Goal: Information Seeking & Learning: Learn about a topic

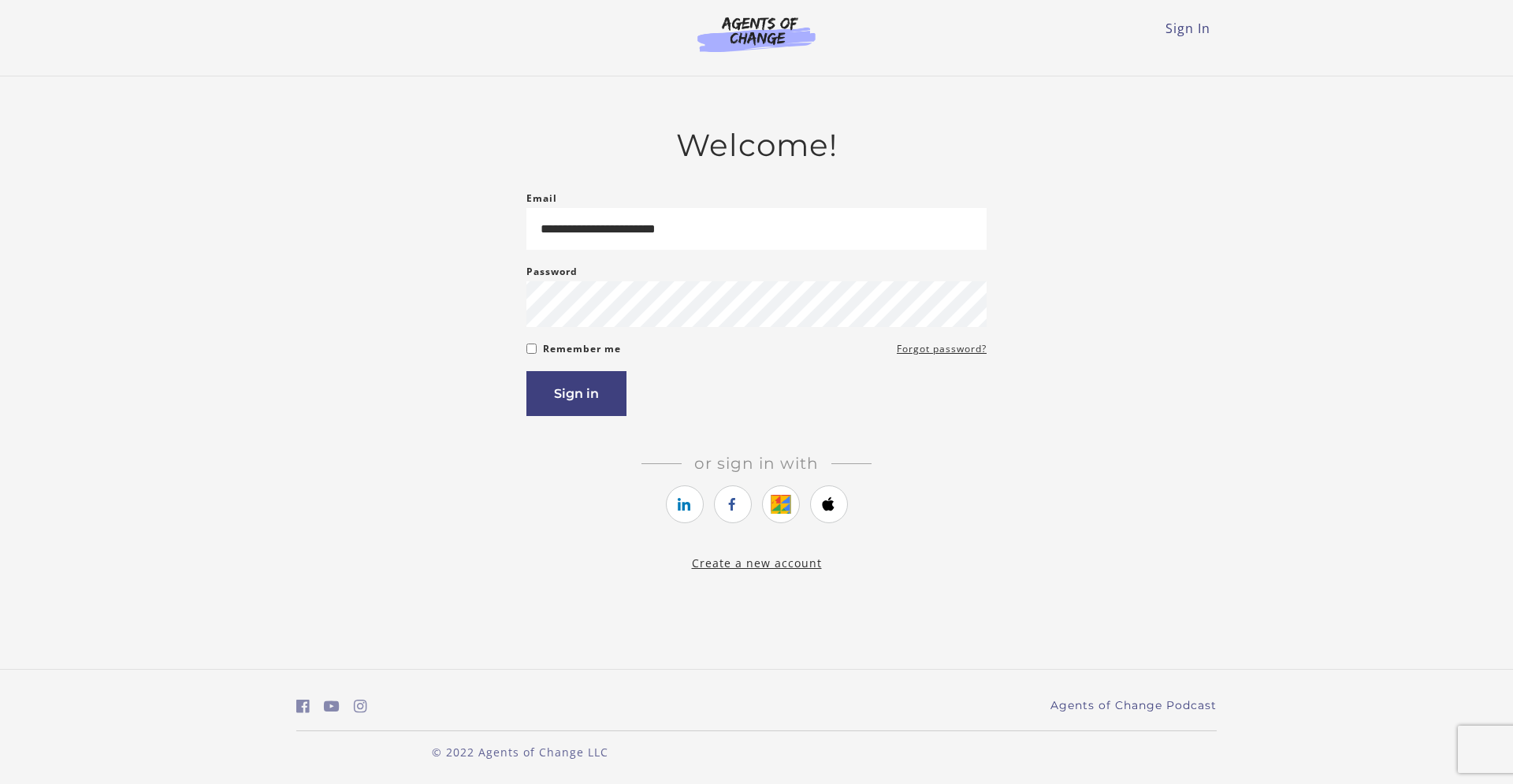
click at [571, 359] on label "Remember me" at bounding box center [582, 348] width 78 height 19
click at [597, 403] on button "Sign in" at bounding box center [576, 393] width 100 height 45
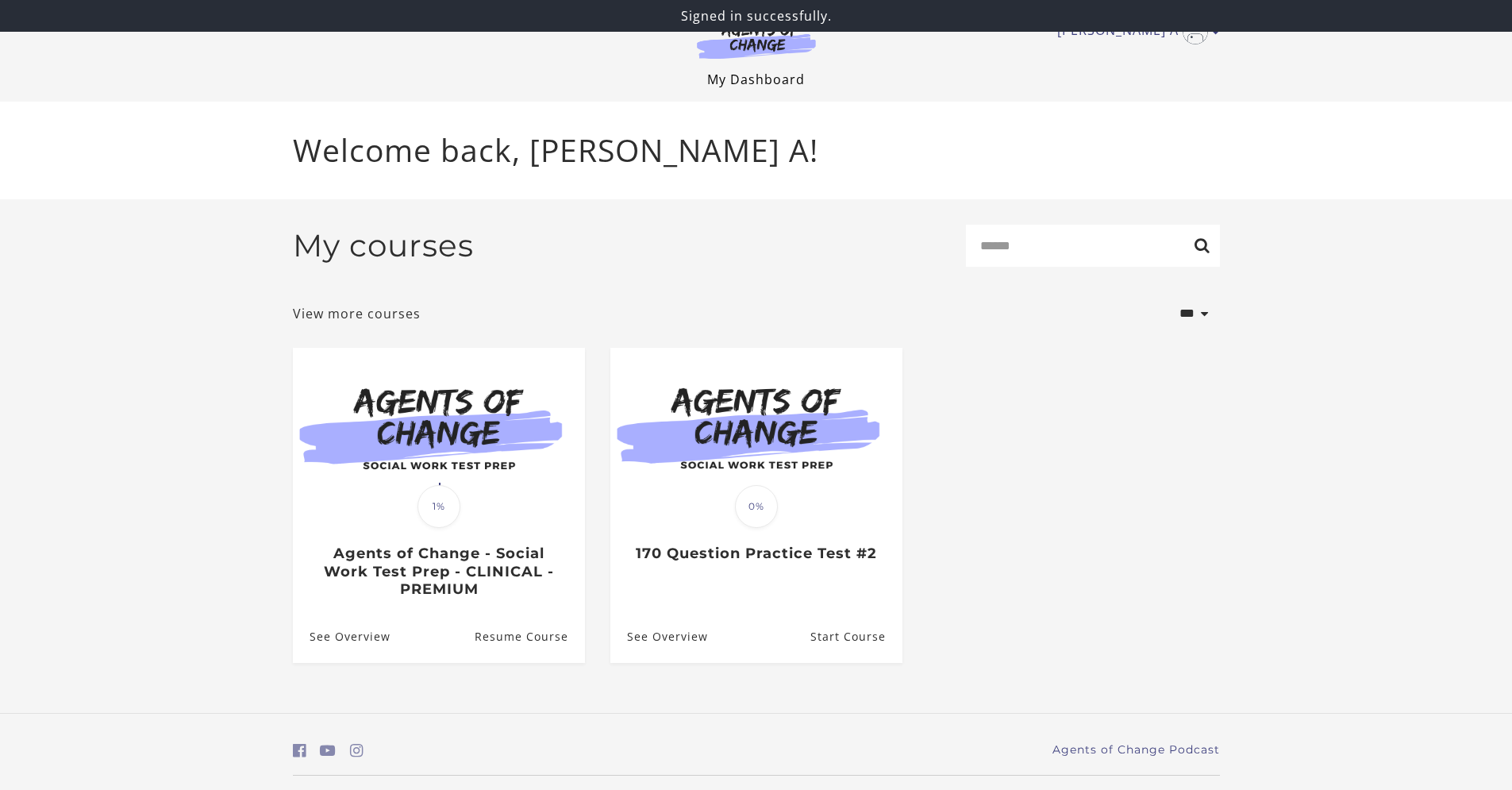
click at [761, 80] on link "My Dashboard" at bounding box center [756, 79] width 97 height 18
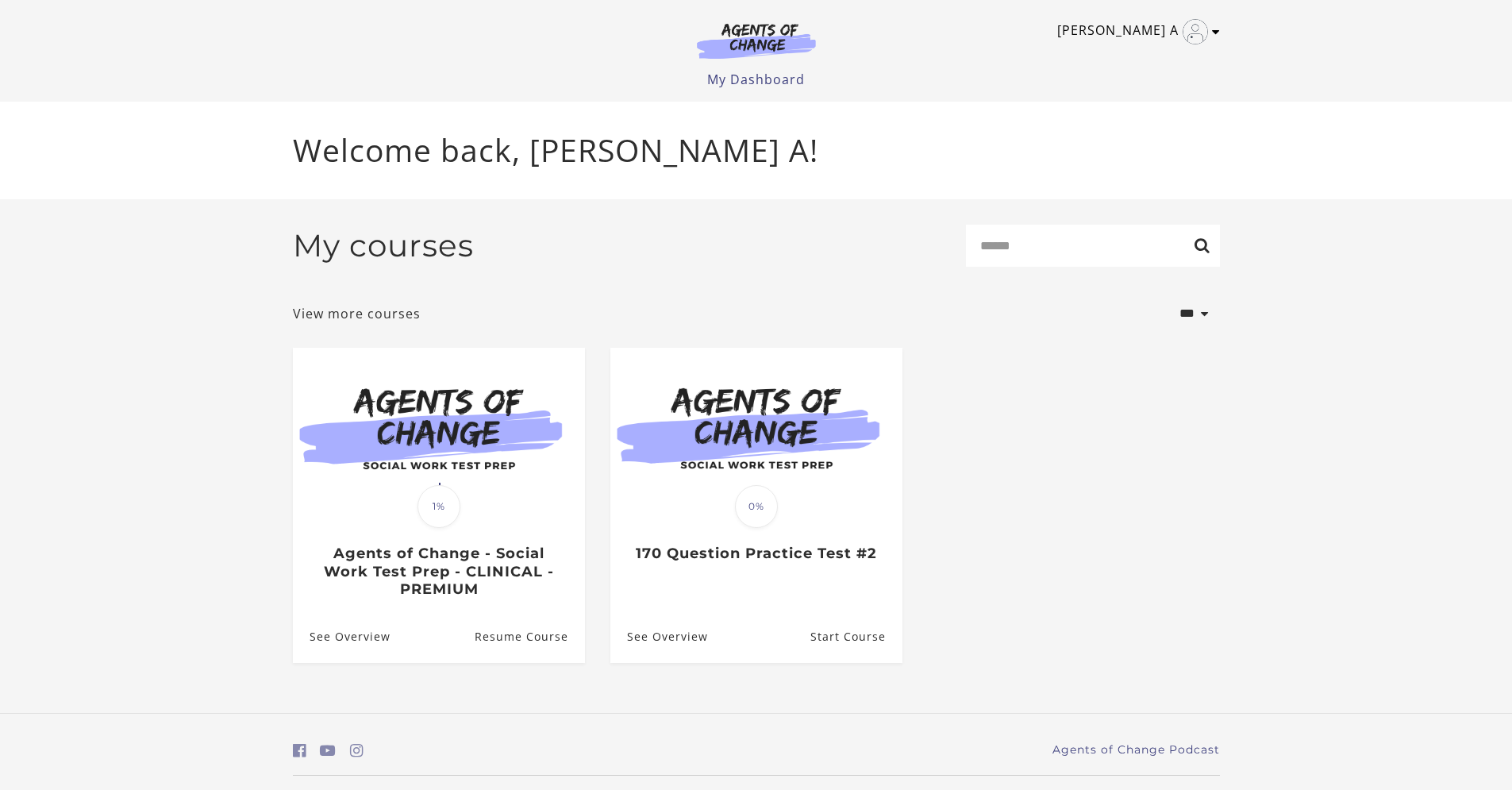
click at [1192, 30] on img "Toggle menu" at bounding box center [1196, 32] width 26 height 26
click at [1137, 87] on link "Support" at bounding box center [1154, 84] width 140 height 27
click at [1126, 55] on link "My Account" at bounding box center [1154, 58] width 140 height 27
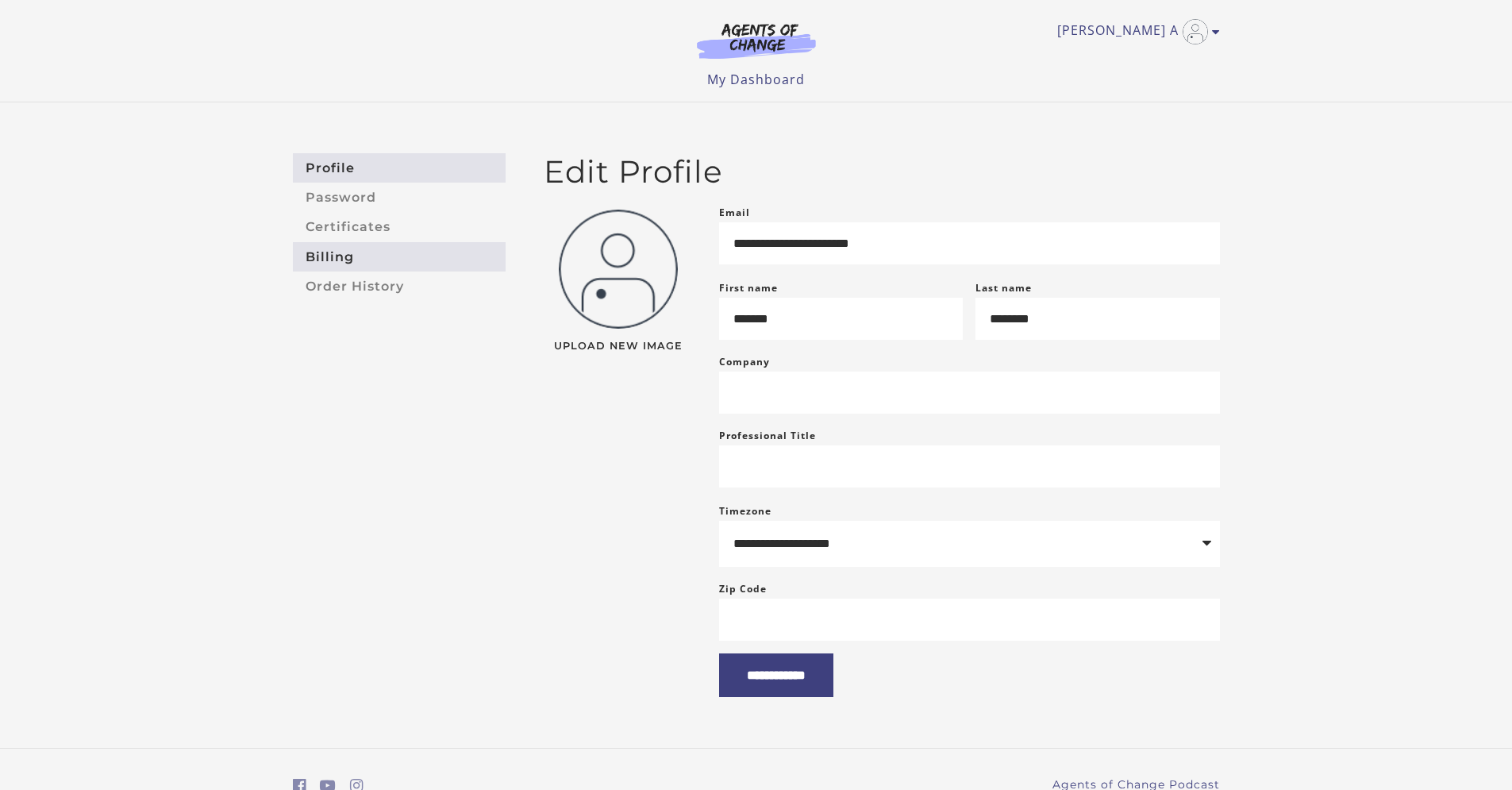
click at [368, 259] on link "Billing" at bounding box center [399, 257] width 213 height 30
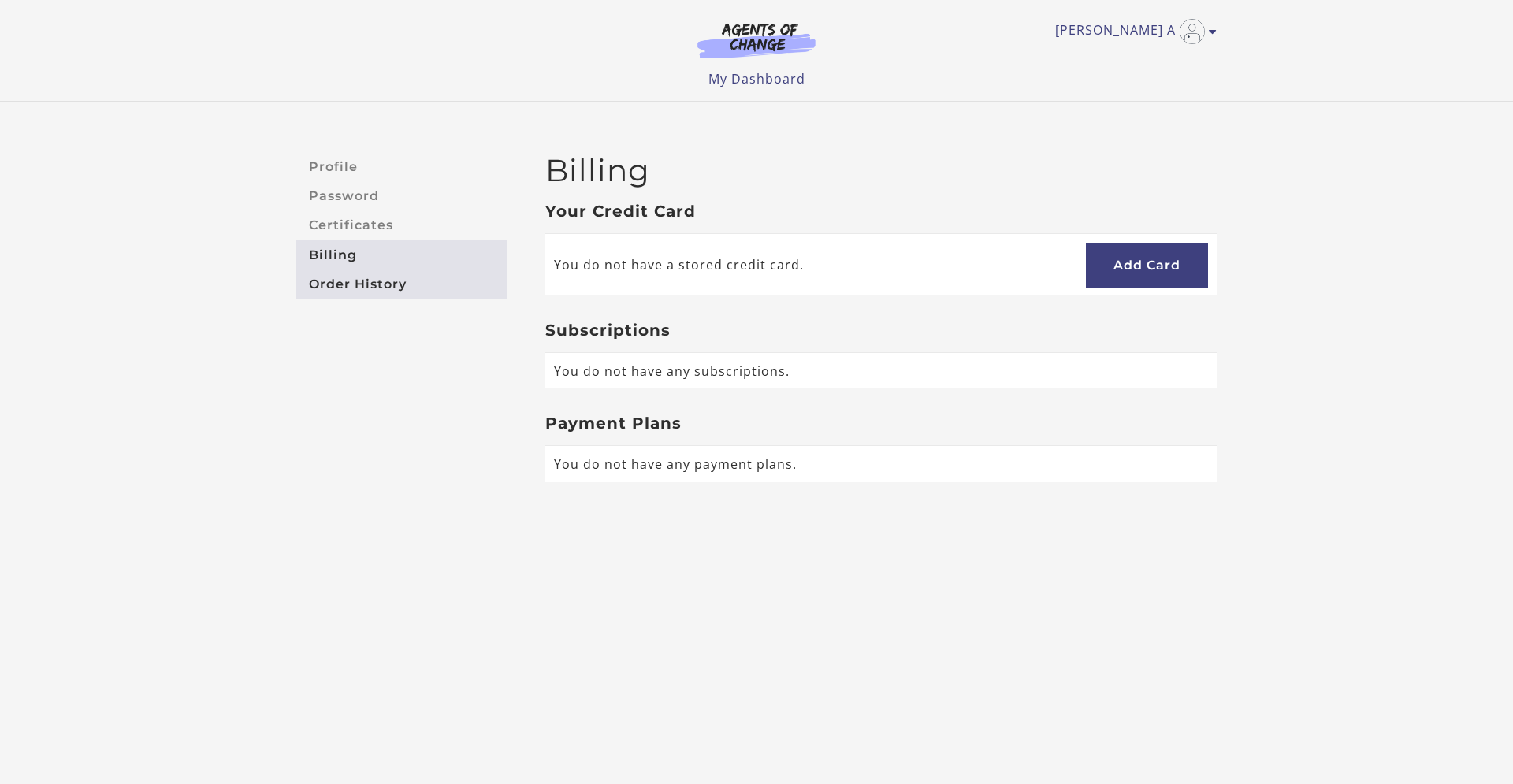
click at [372, 292] on link "Order History" at bounding box center [401, 284] width 211 height 30
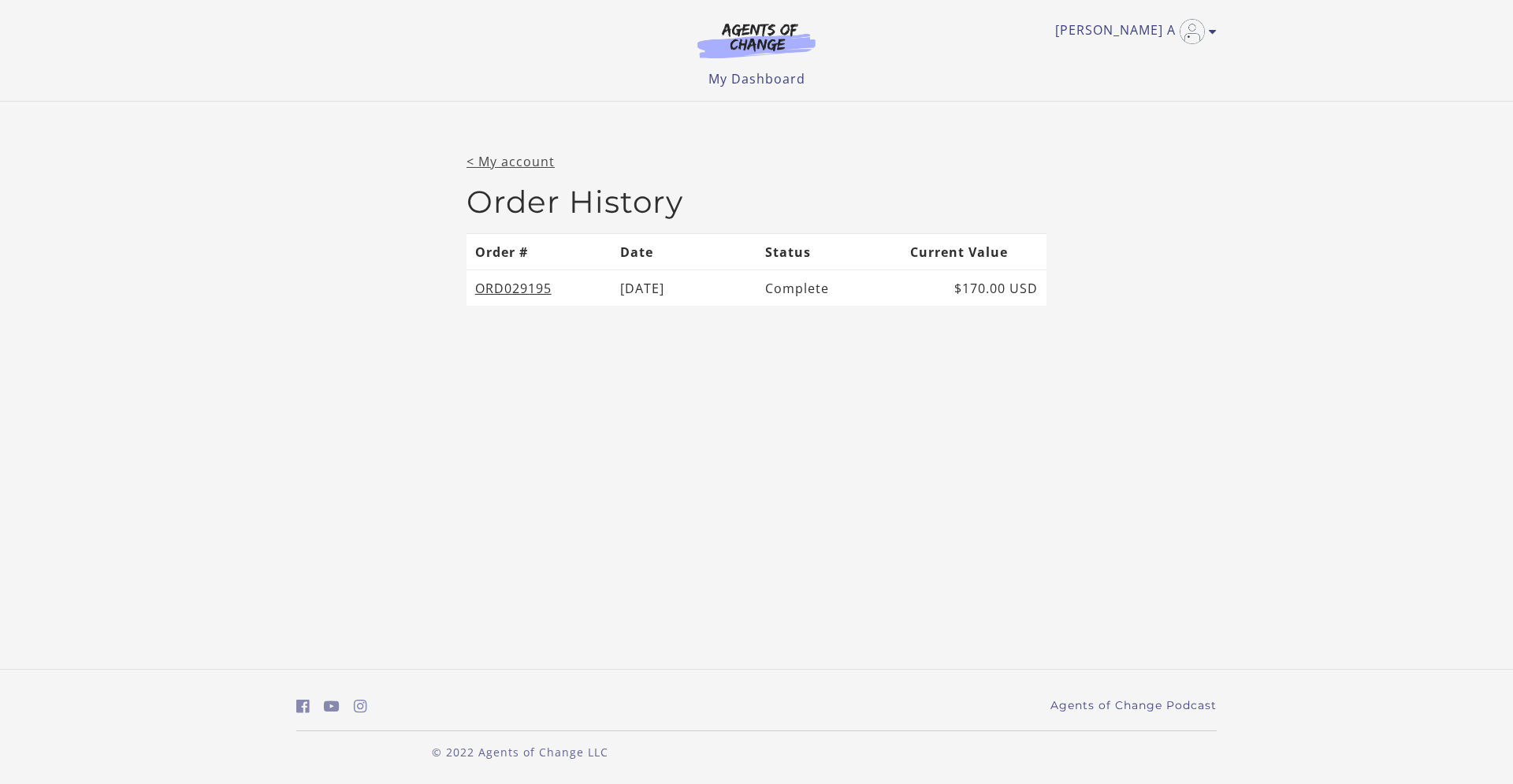
click at [515, 164] on link "< My account" at bounding box center [510, 162] width 88 height 18
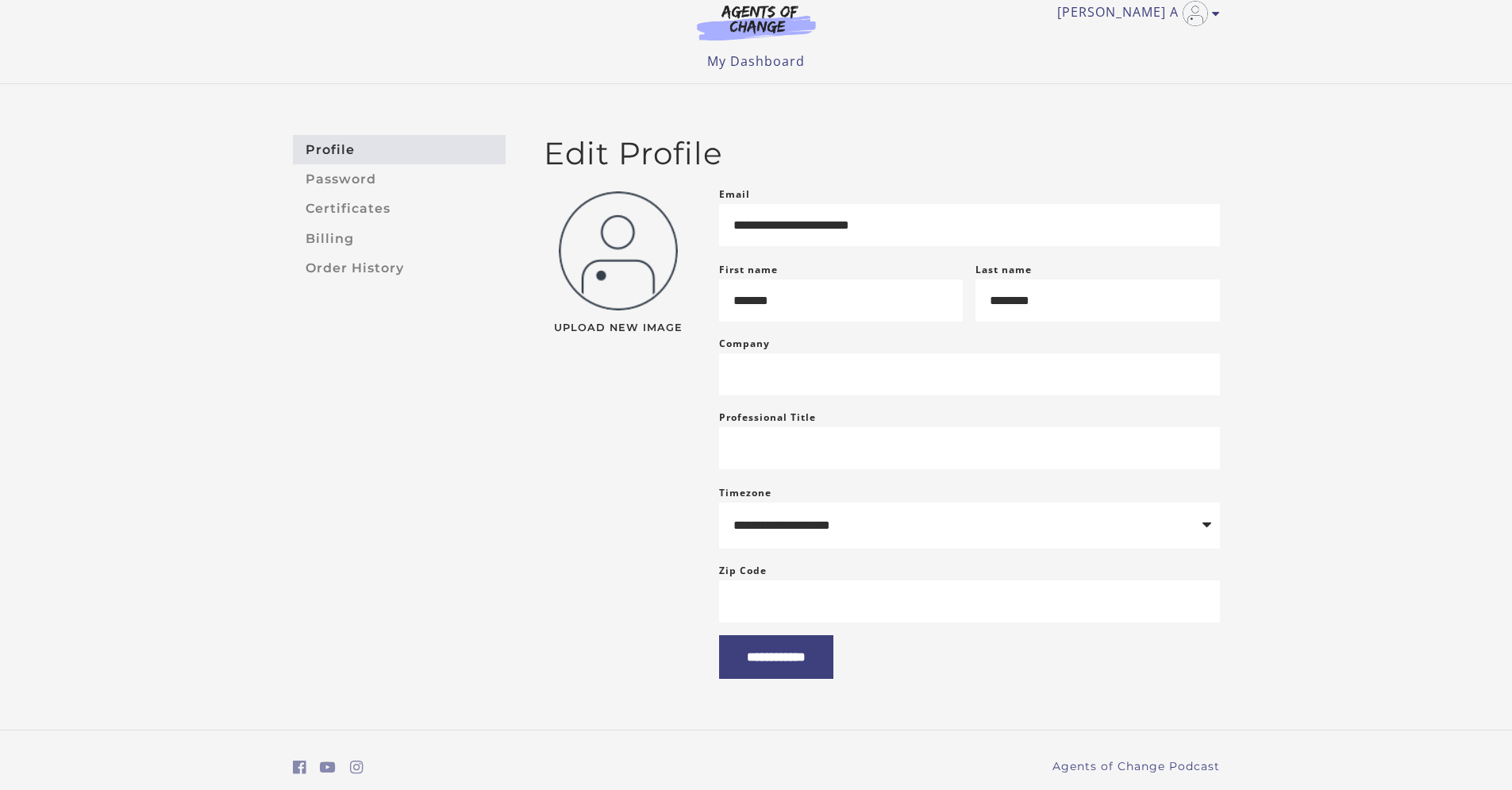
scroll to position [30, 0]
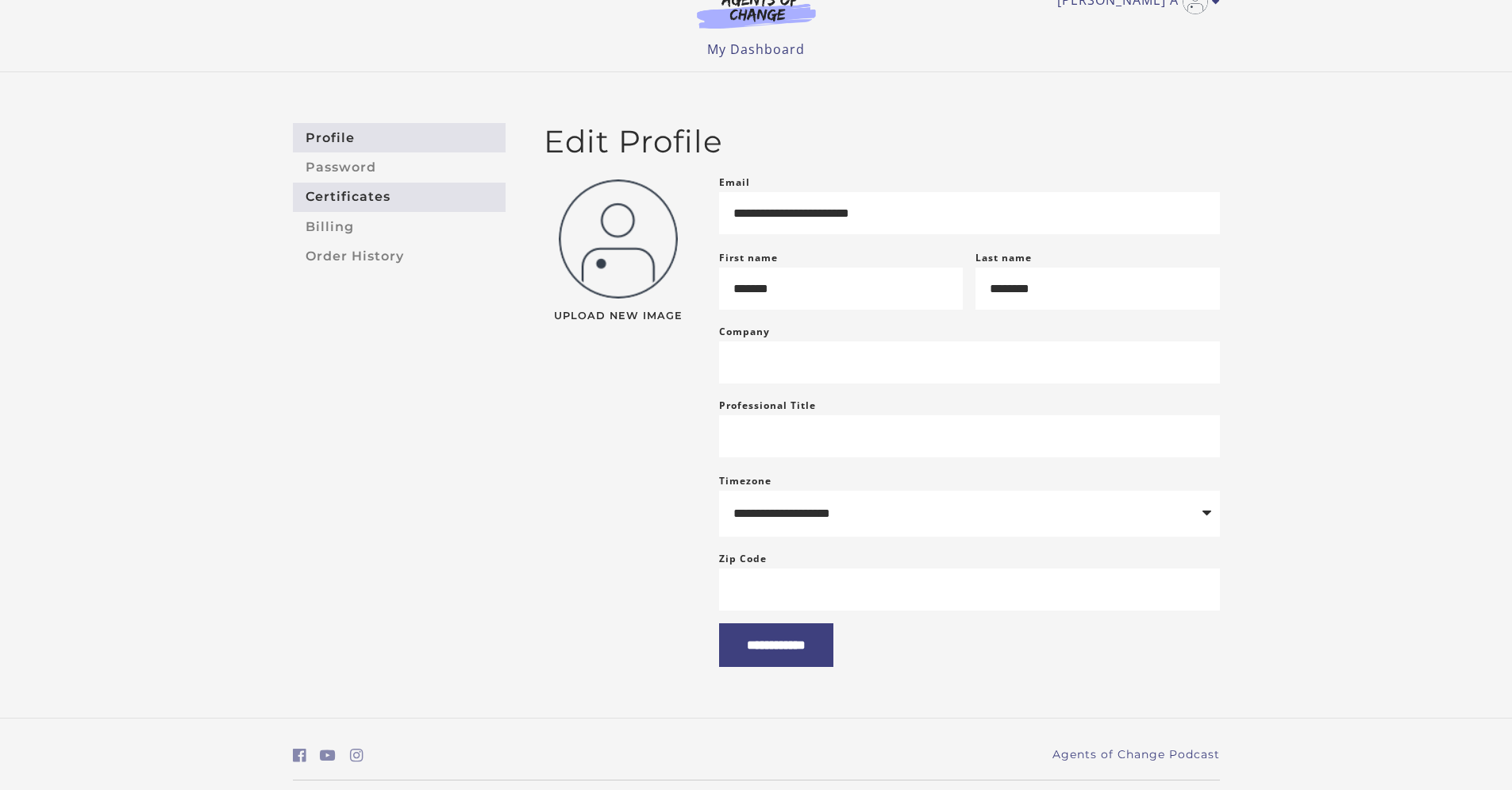
click at [364, 194] on link "Certificates" at bounding box center [399, 198] width 213 height 30
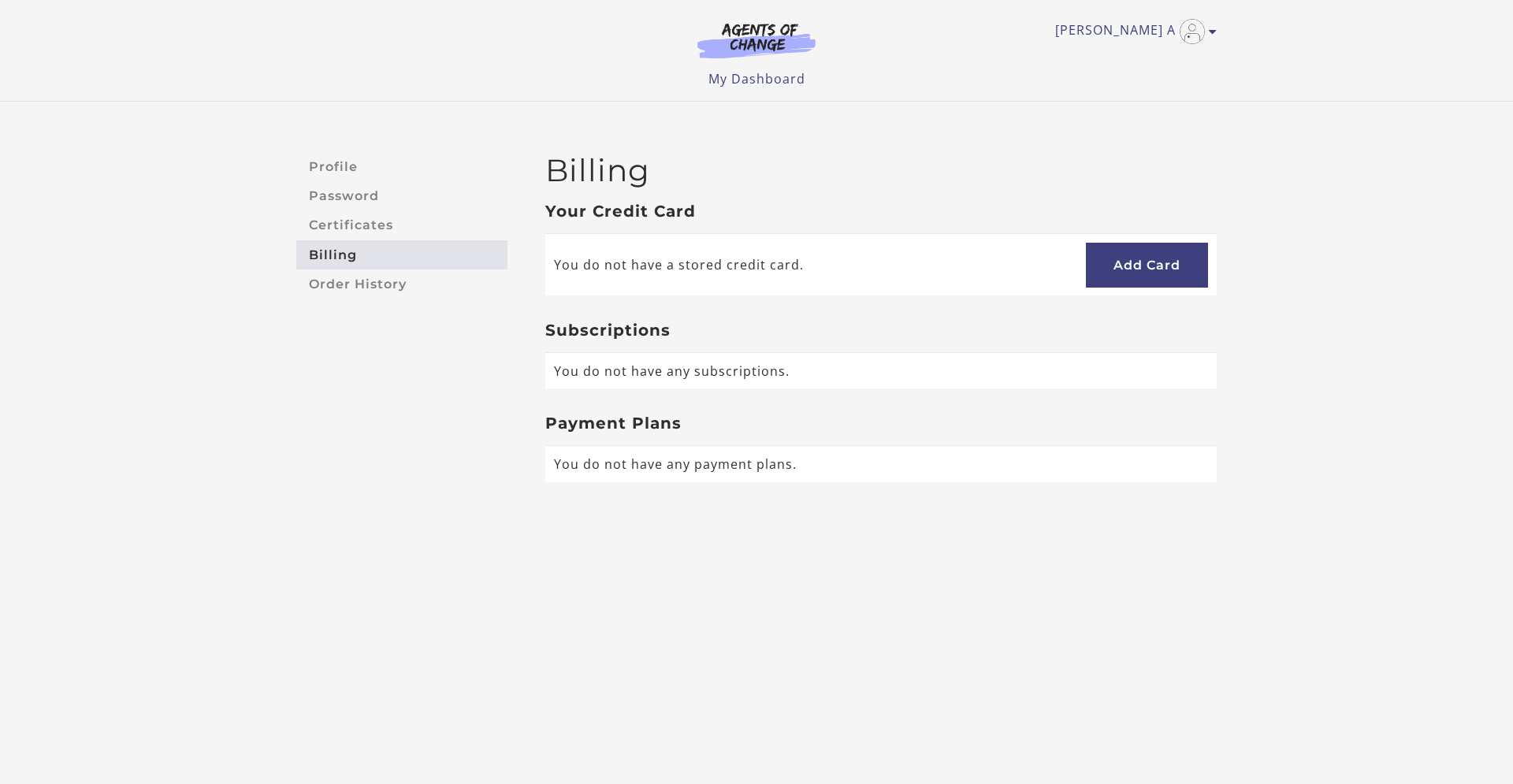
drag, startPoint x: 0, startPoint y: 0, endPoint x: 1093, endPoint y: 21, distance: 1093.2
click at [1045, 12] on div "[PERSON_NAME] A My Account Support Sign Out Toggle menu Menu My Dashboard My Ac…" at bounding box center [756, 43] width 920 height 88
click at [1142, 31] on link "[PERSON_NAME] A" at bounding box center [1132, 32] width 154 height 26
click at [1198, 31] on html "Skip to main content Karesha A My Account Support Sign Out Toggle menu Menu My …" at bounding box center [756, 392] width 1513 height 784
drag, startPoint x: 907, startPoint y: 180, endPoint x: 1035, endPoint y: 115, distance: 143.6
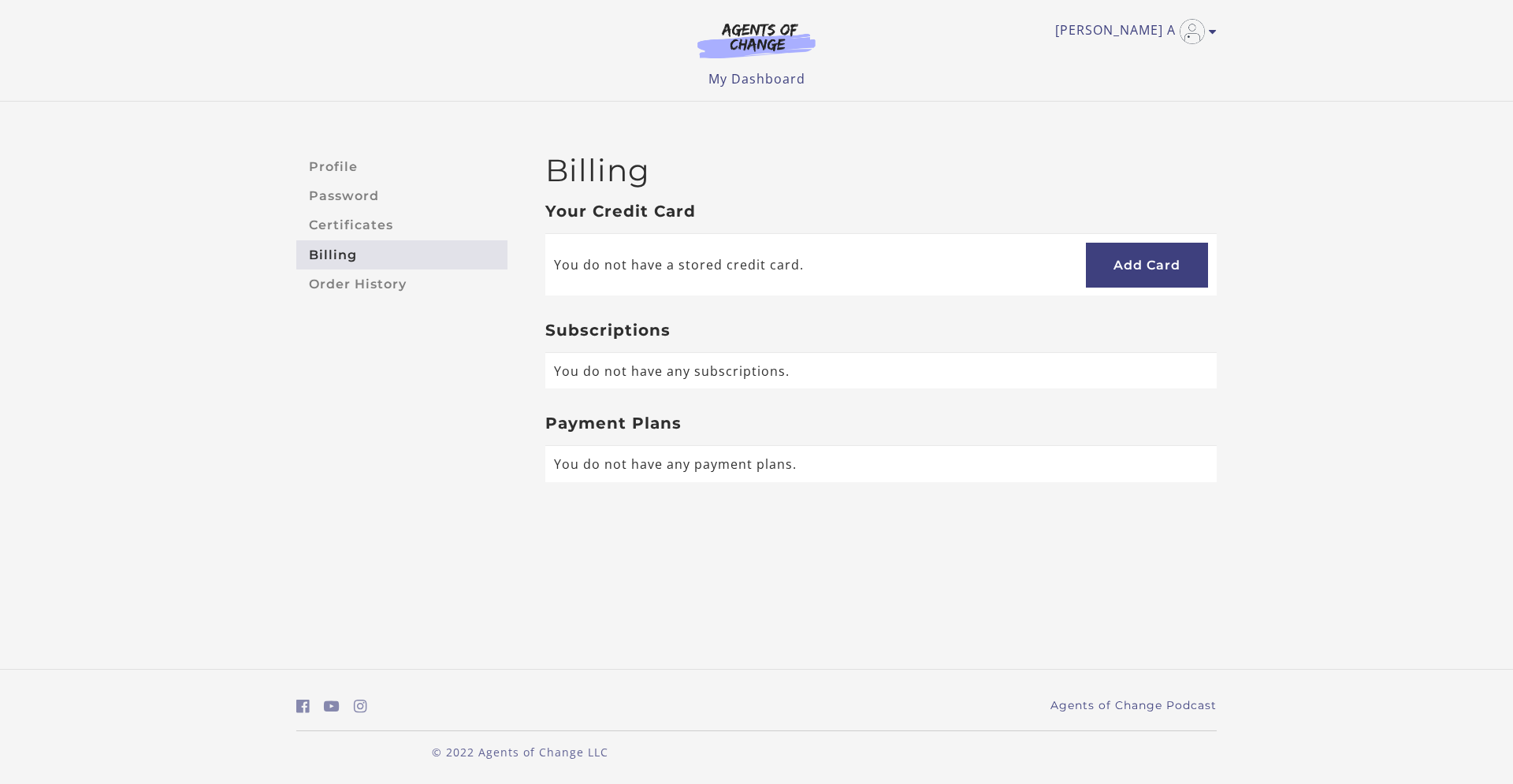
click at [907, 180] on h2 "Billing" at bounding box center [881, 171] width 672 height 37
click at [0, 783] on div at bounding box center [0, 784] width 0 height 0
click at [1156, 222] on html "Skip to main content Karesha A My Account Support Sign Out Toggle menu Menu My …" at bounding box center [756, 392] width 1513 height 784
click at [0, 783] on div at bounding box center [0, 784] width 0 height 0
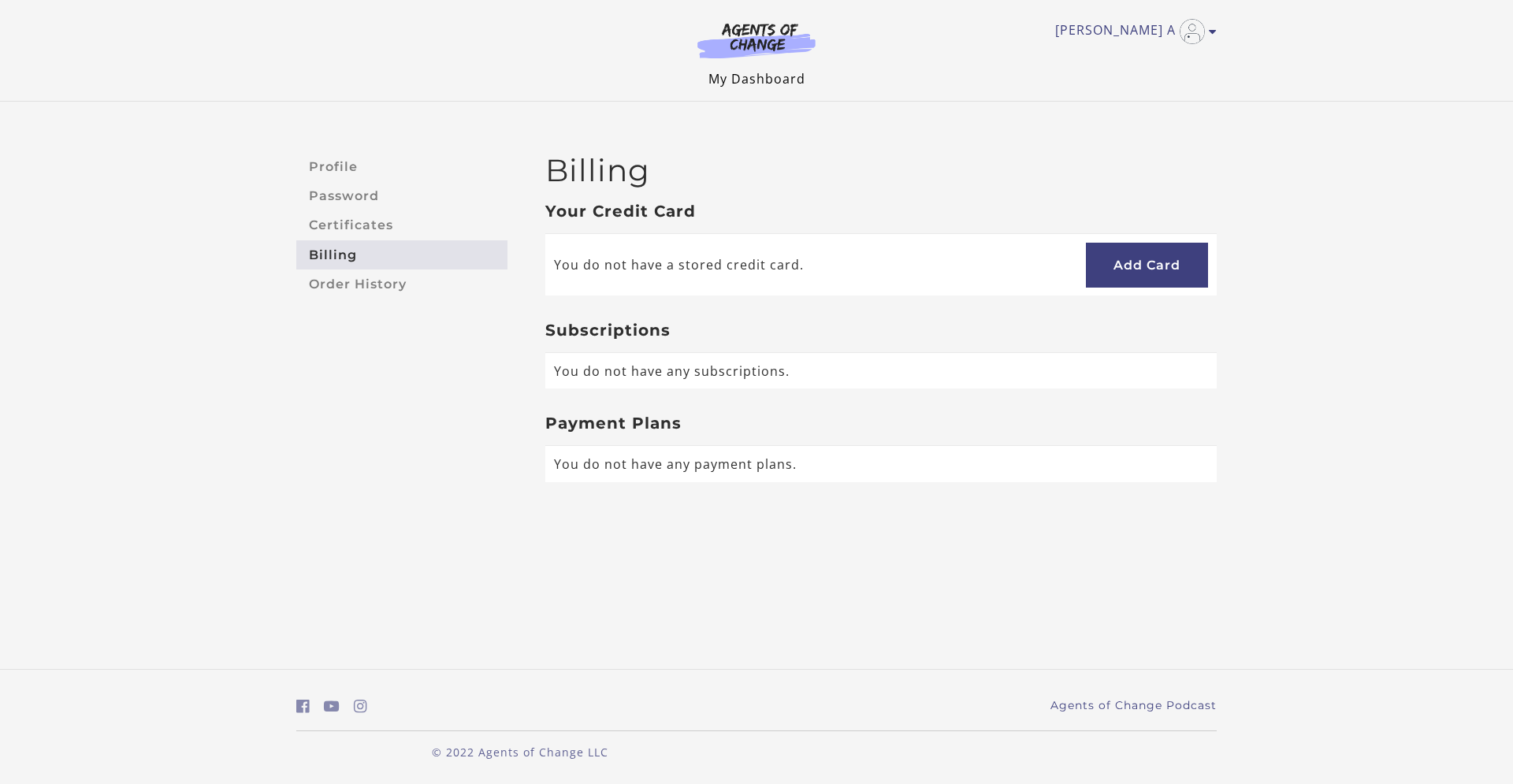
click at [785, 78] on link "My Dashboard" at bounding box center [756, 79] width 97 height 18
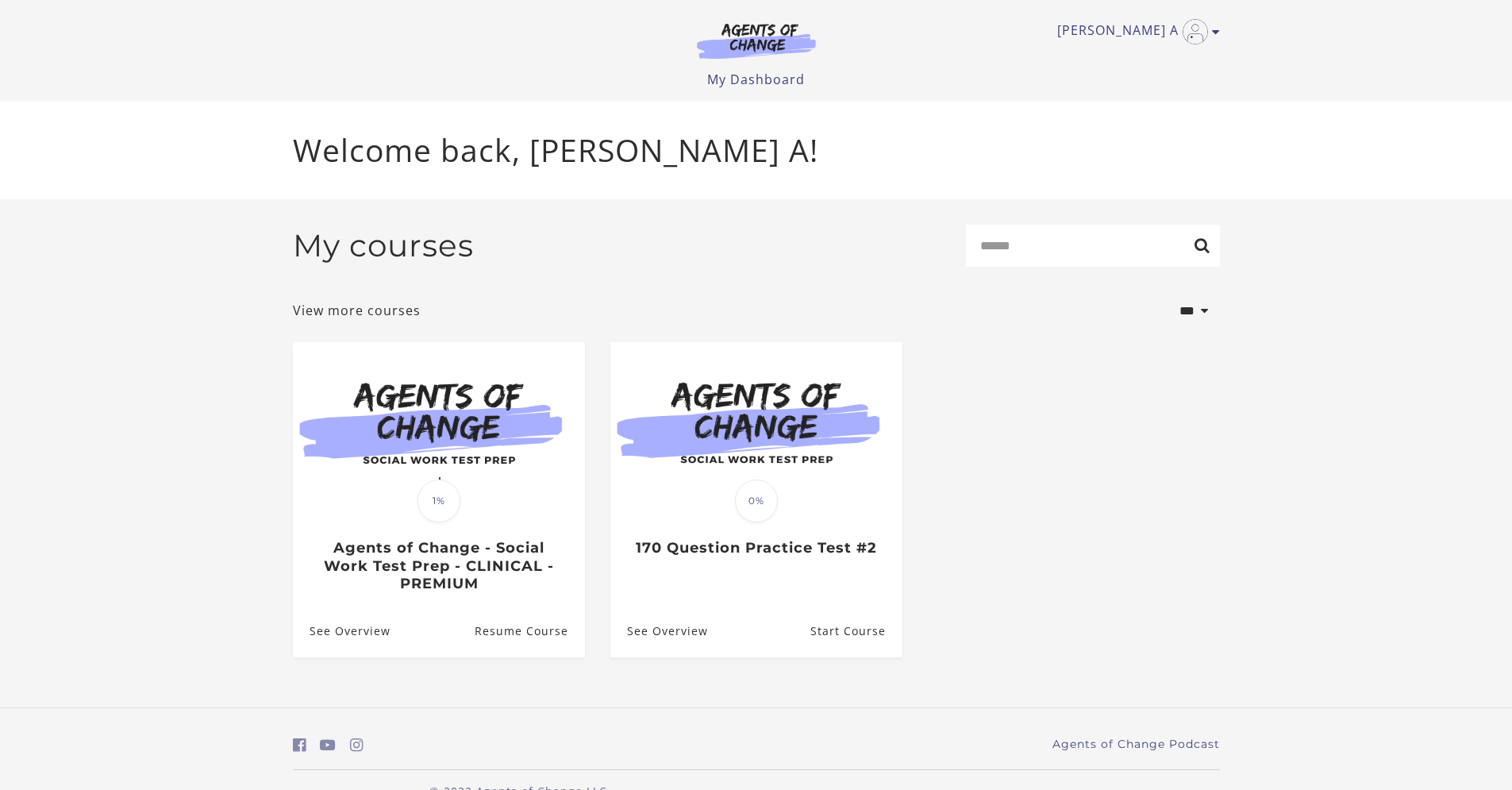
click at [366, 639] on link "See Overview" at bounding box center [342, 631] width 97 height 52
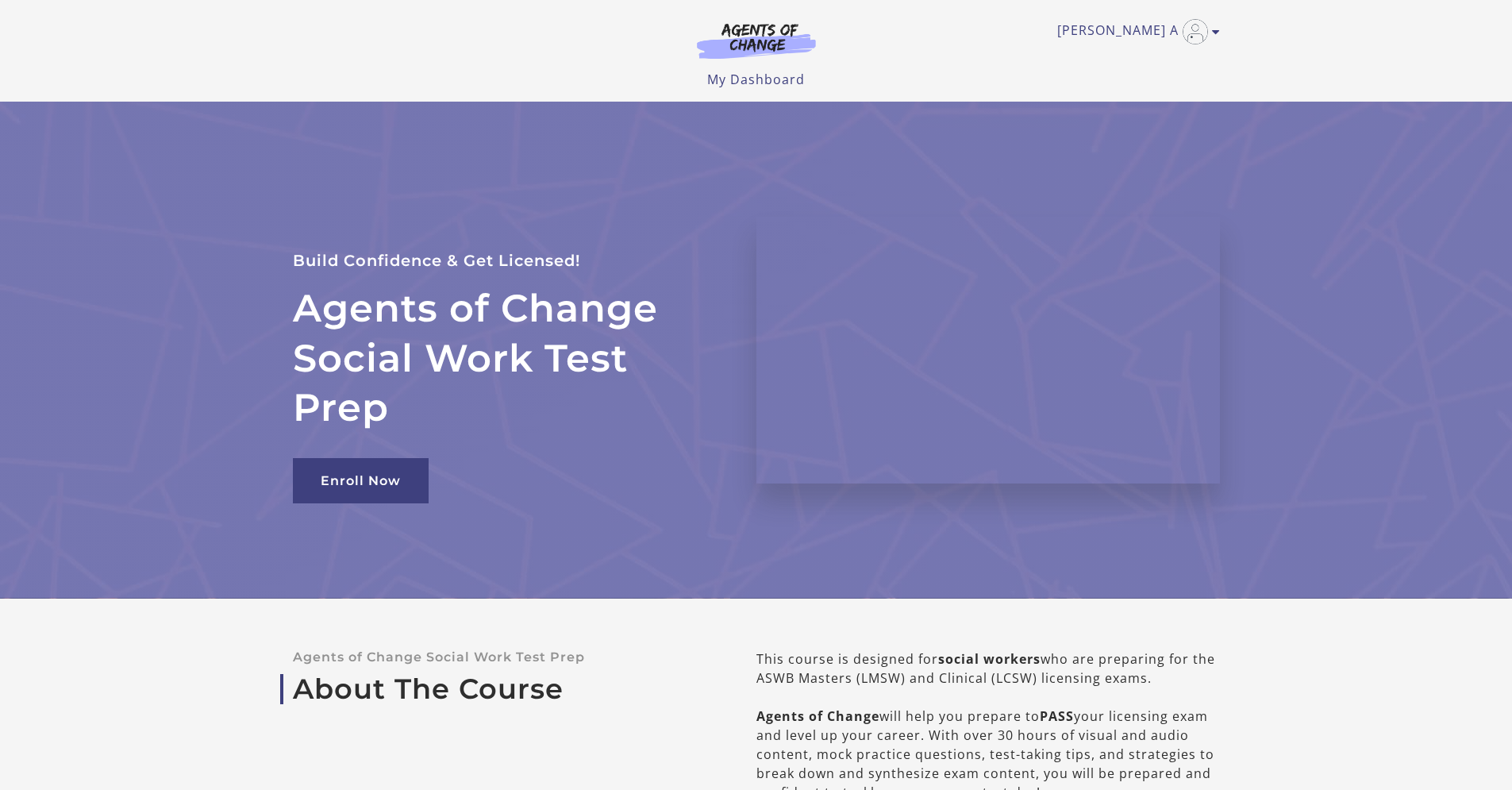
click at [1231, 789] on html "Skip to main content Karesha A My Account Support Sign Out Toggle menu Menu My …" at bounding box center [756, 395] width 1512 height 790
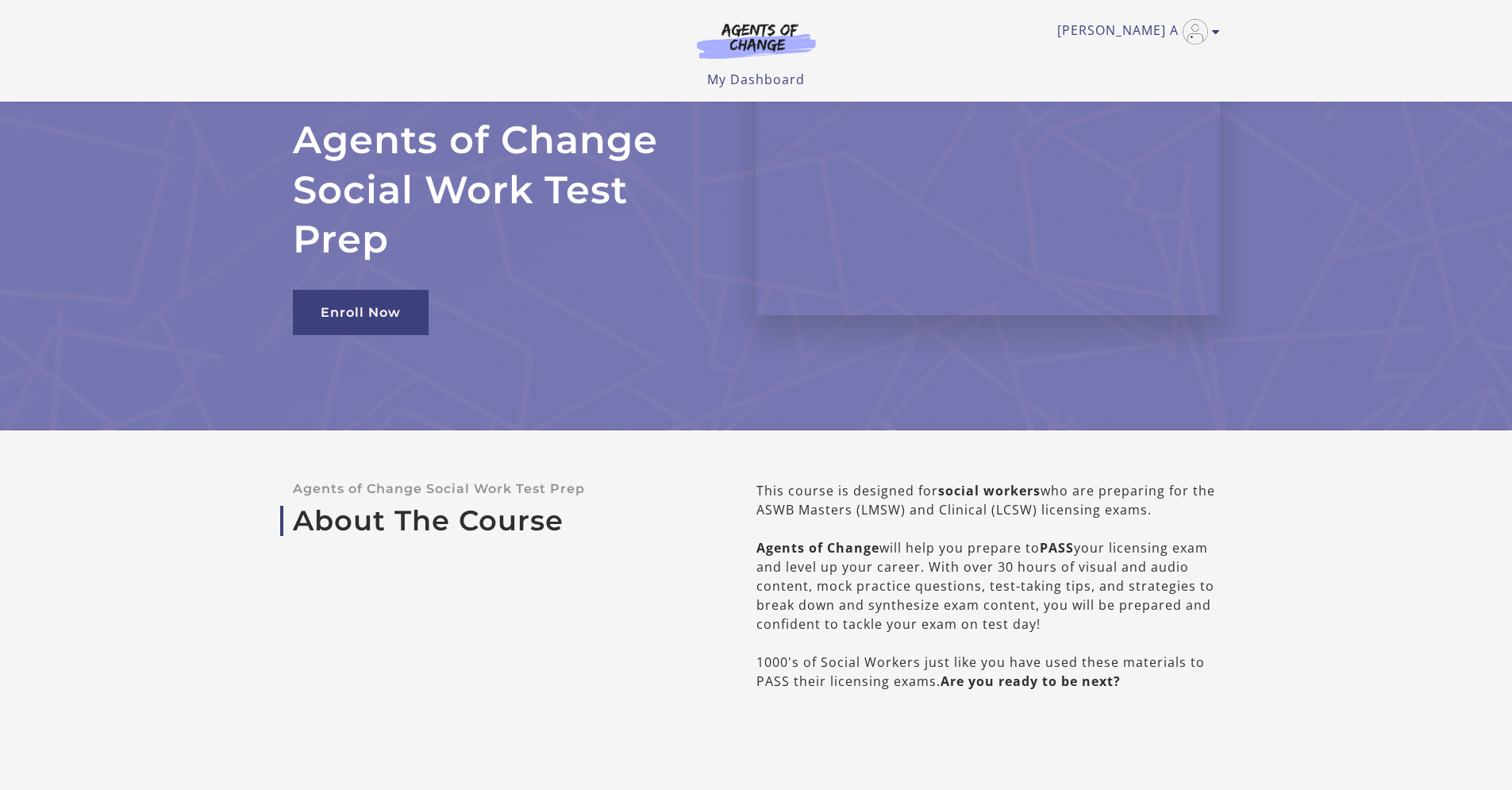
scroll to position [48, 0]
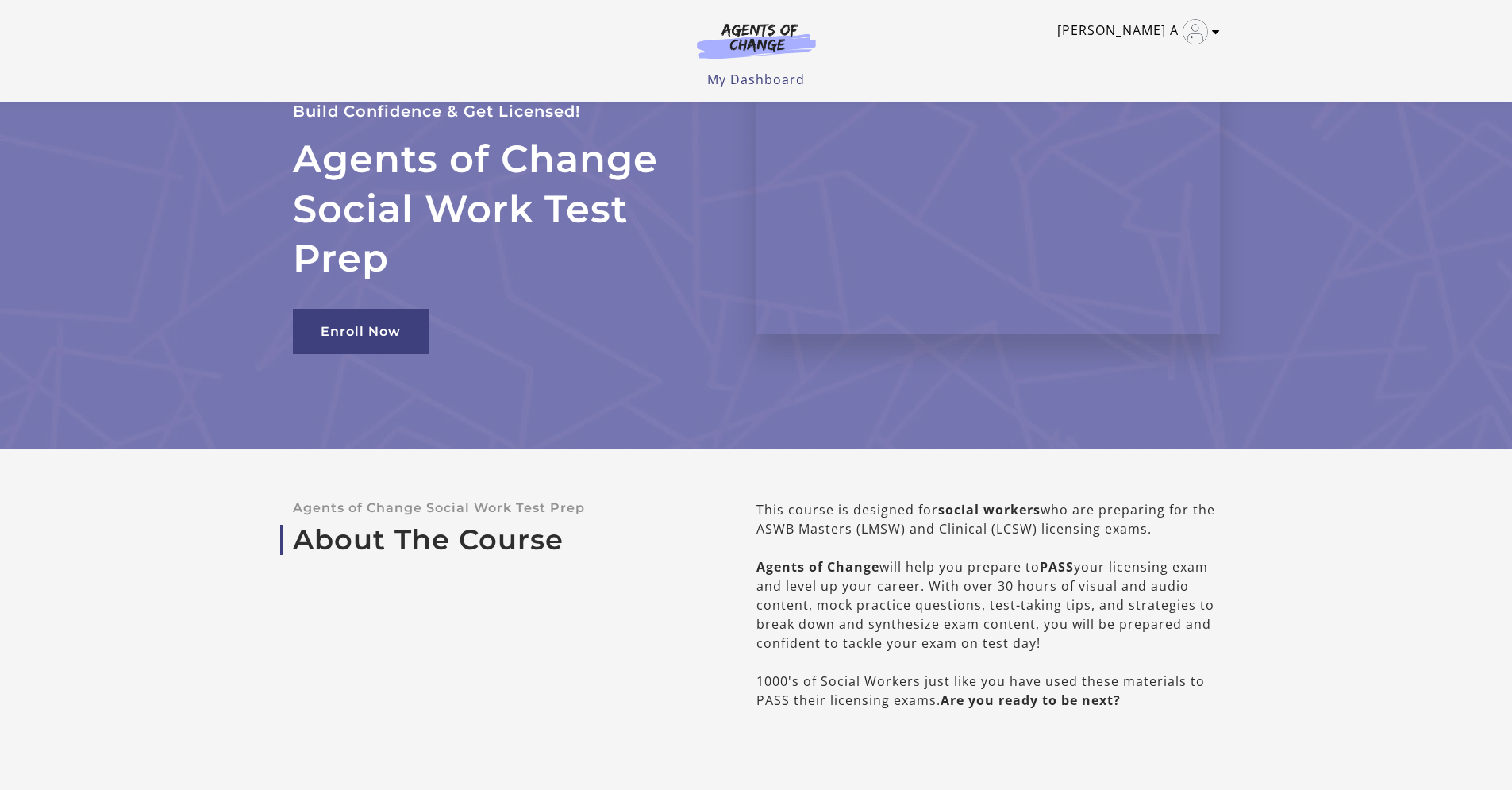
click at [1126, 35] on link "[PERSON_NAME] A" at bounding box center [1134, 32] width 155 height 26
click at [1117, 66] on link "My Account" at bounding box center [1154, 58] width 140 height 27
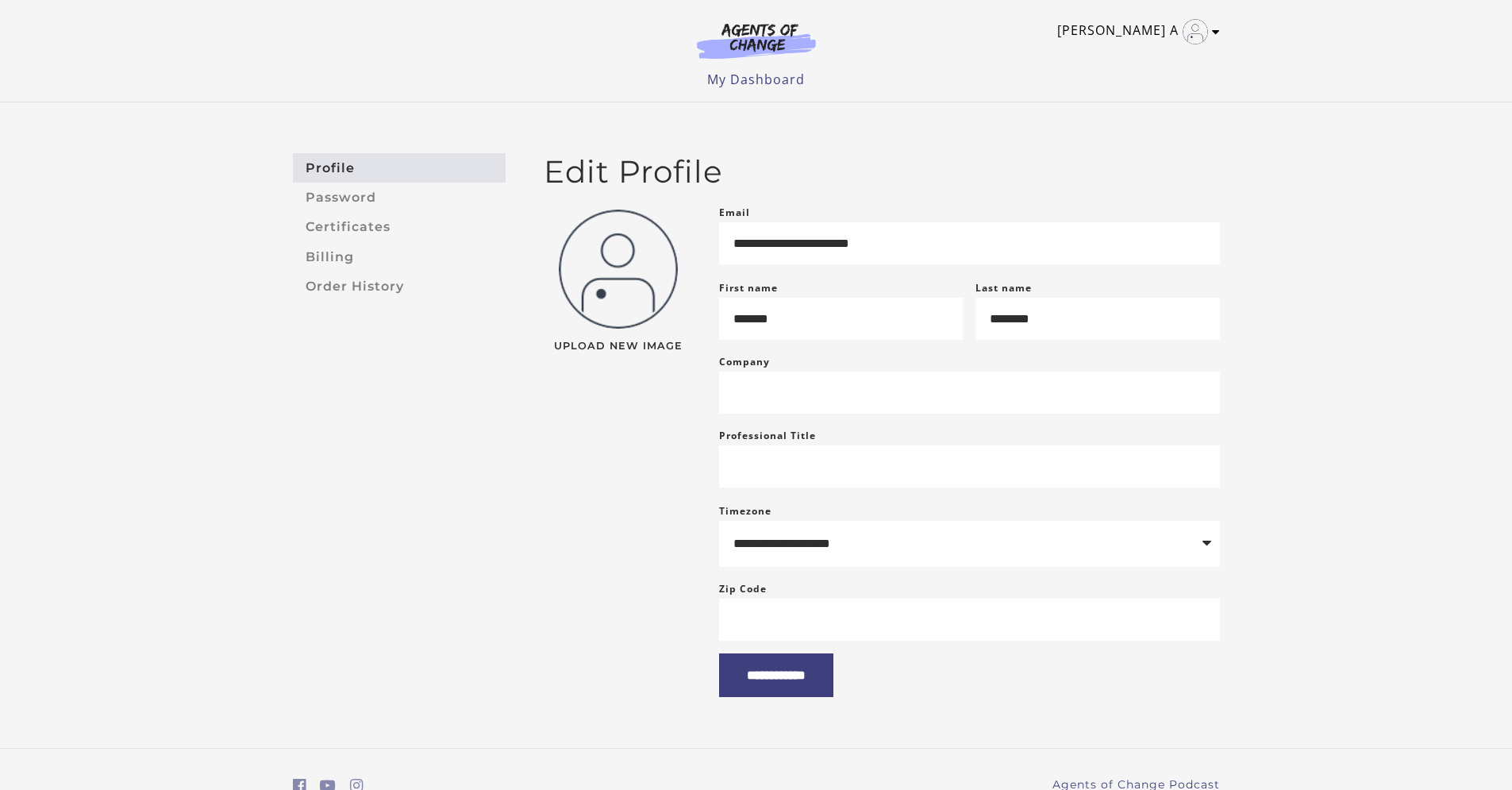
click at [1191, 32] on img "Toggle menu" at bounding box center [1196, 32] width 26 height 26
click at [1136, 60] on link "My Account" at bounding box center [1154, 58] width 140 height 27
click at [821, 698] on input "**********" at bounding box center [776, 676] width 114 height 44
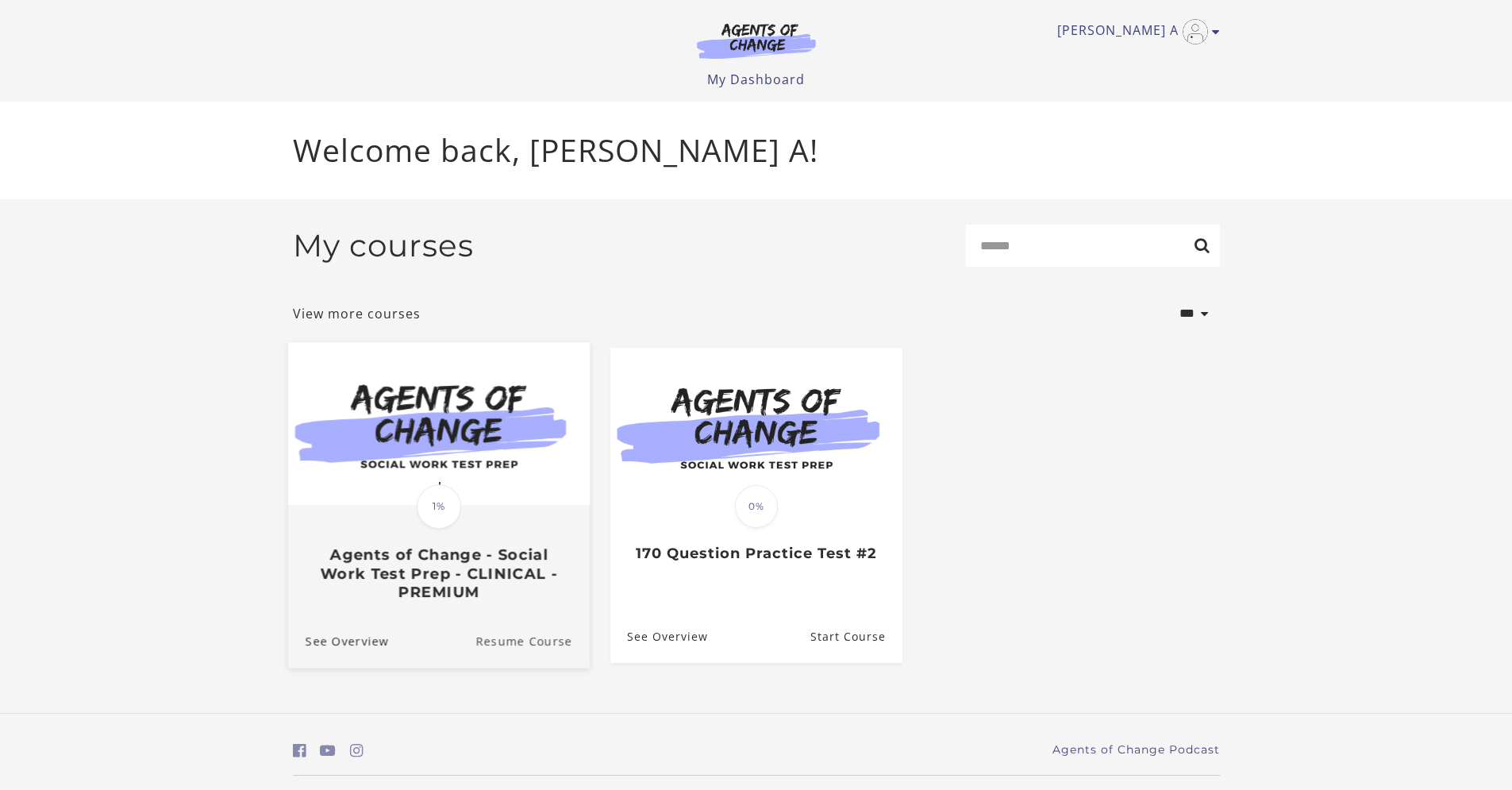
click at [528, 645] on link "Resume Course" at bounding box center [532, 641] width 114 height 54
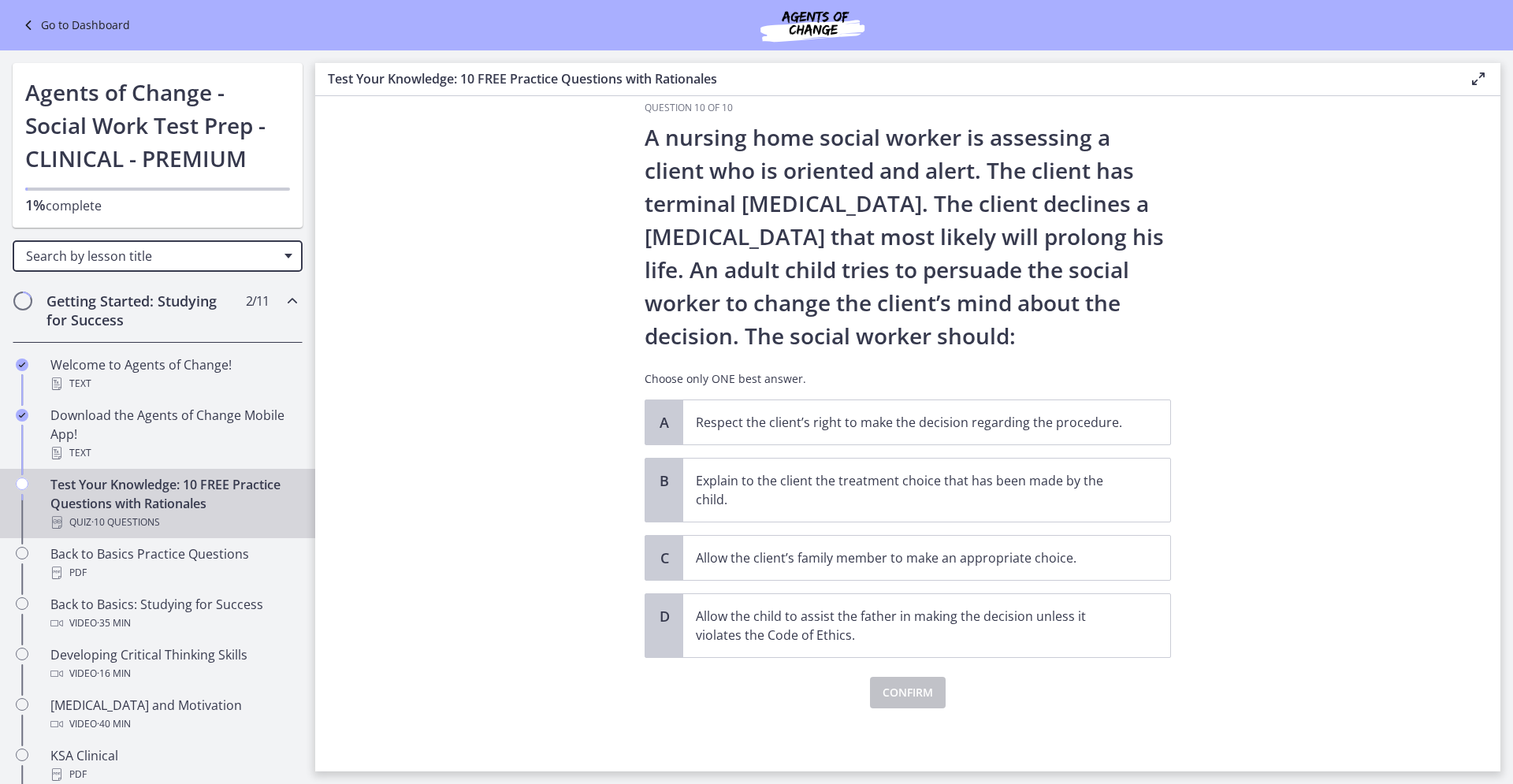
click at [159, 259] on span "Search by lesson title" at bounding box center [151, 256] width 251 height 18
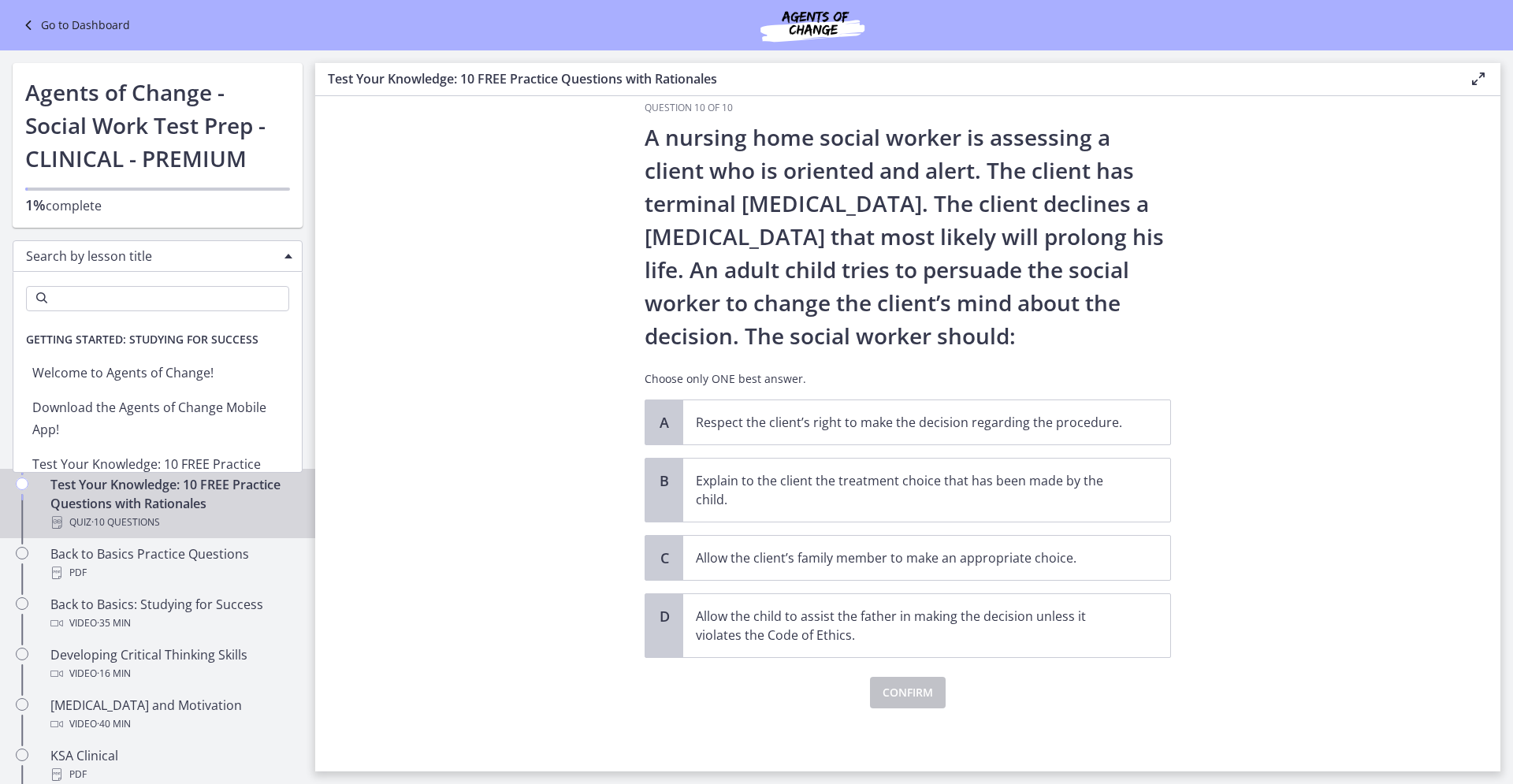
click at [497, 240] on section "Question 10 of 10 A nursing home social worker is assessing a client who is ori…" at bounding box center [908, 433] width 1186 height 676
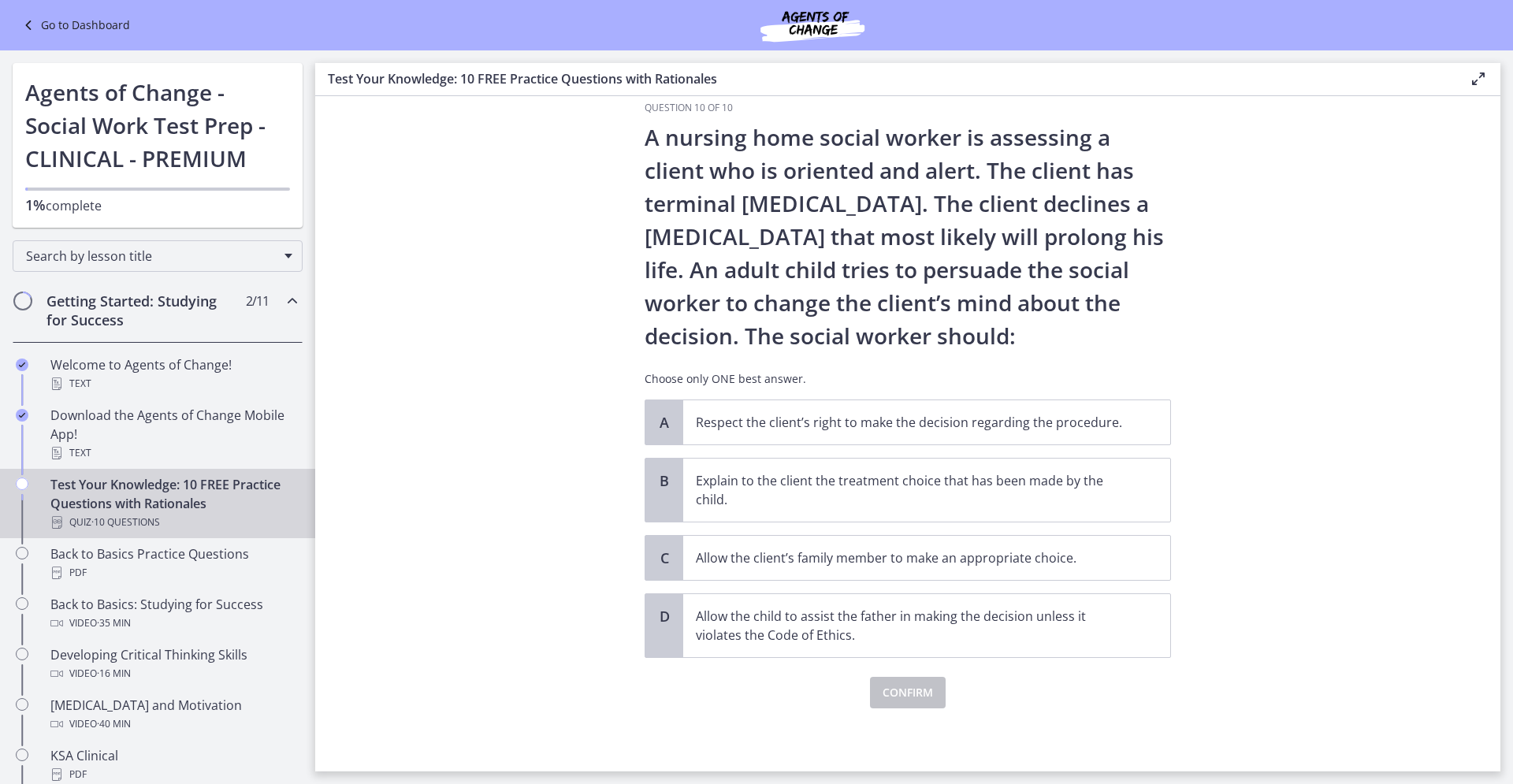
click at [107, 23] on link "Go to Dashboard" at bounding box center [74, 25] width 111 height 19
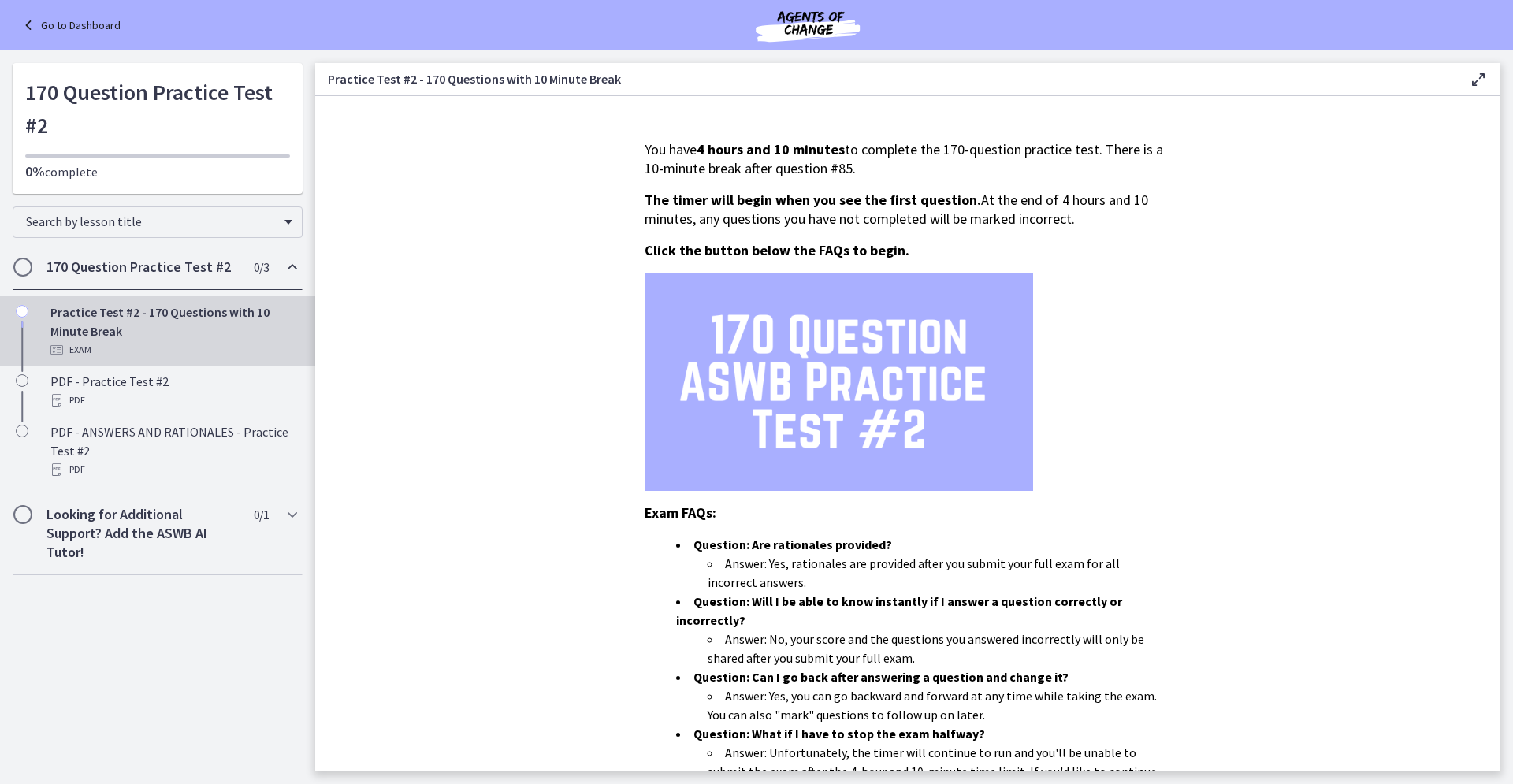
click at [42, 27] on link "Go to Dashboard" at bounding box center [69, 25] width 102 height 19
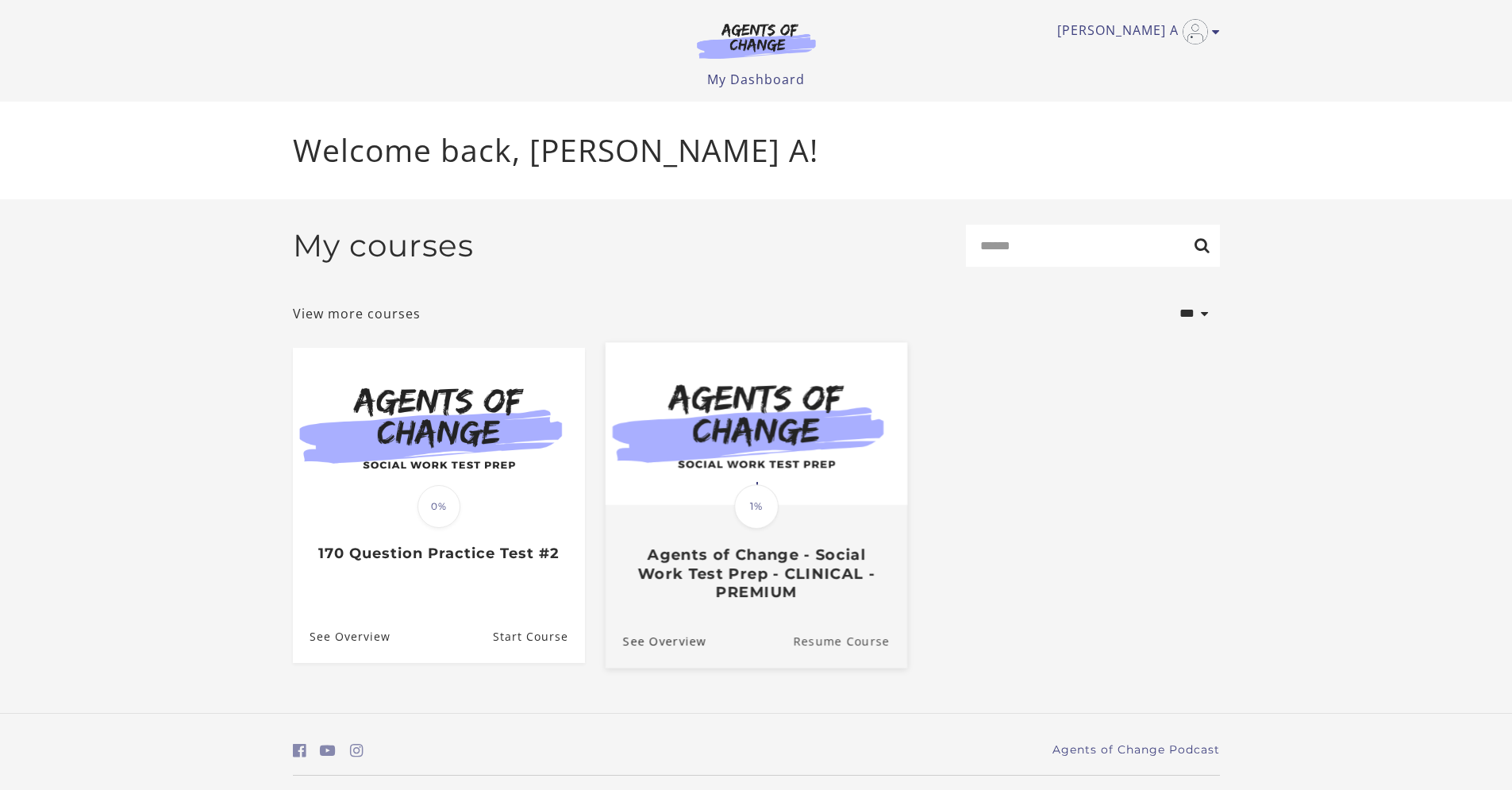
click at [851, 643] on link "Resume Course" at bounding box center [849, 641] width 114 height 54
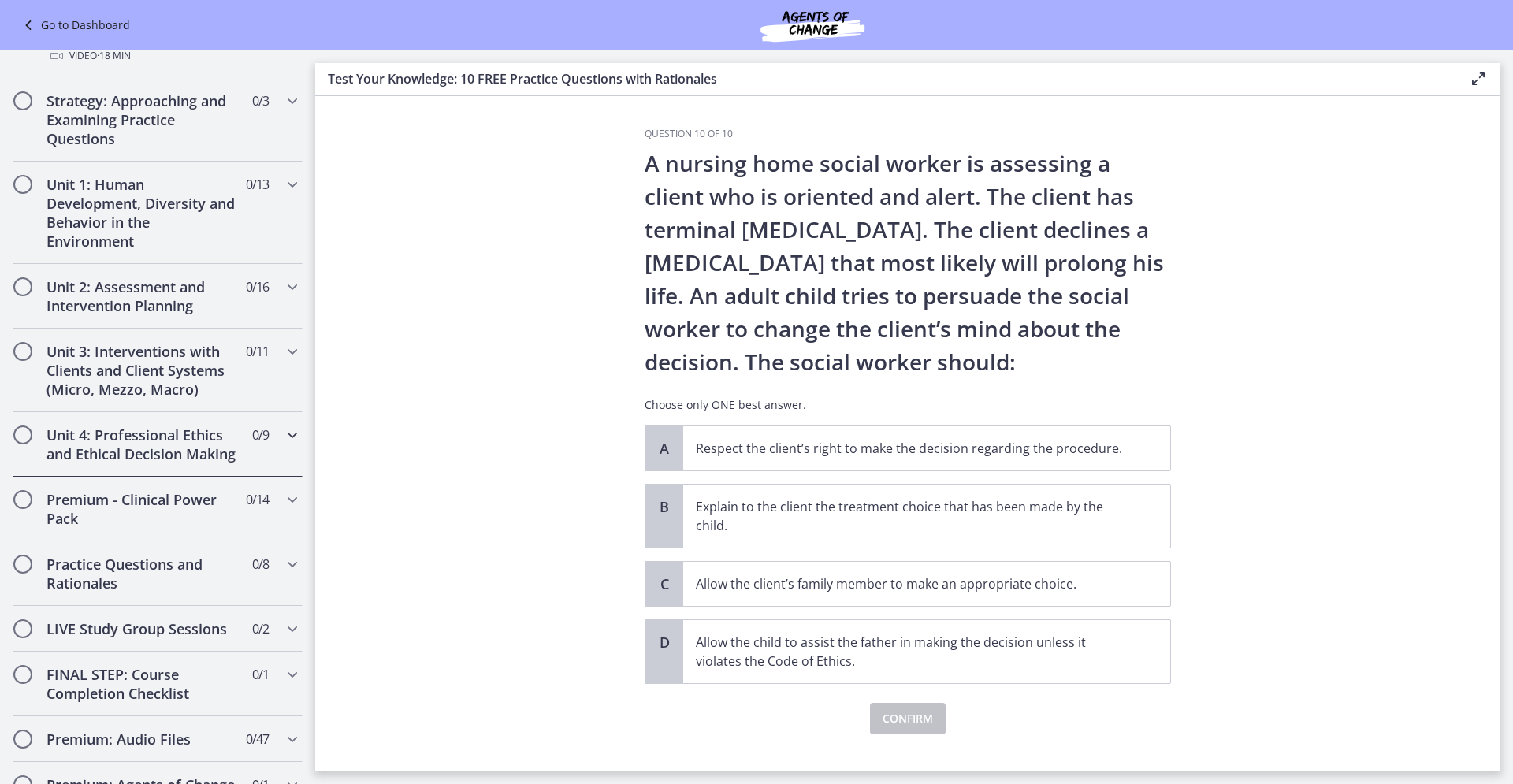
scroll to position [584, 0]
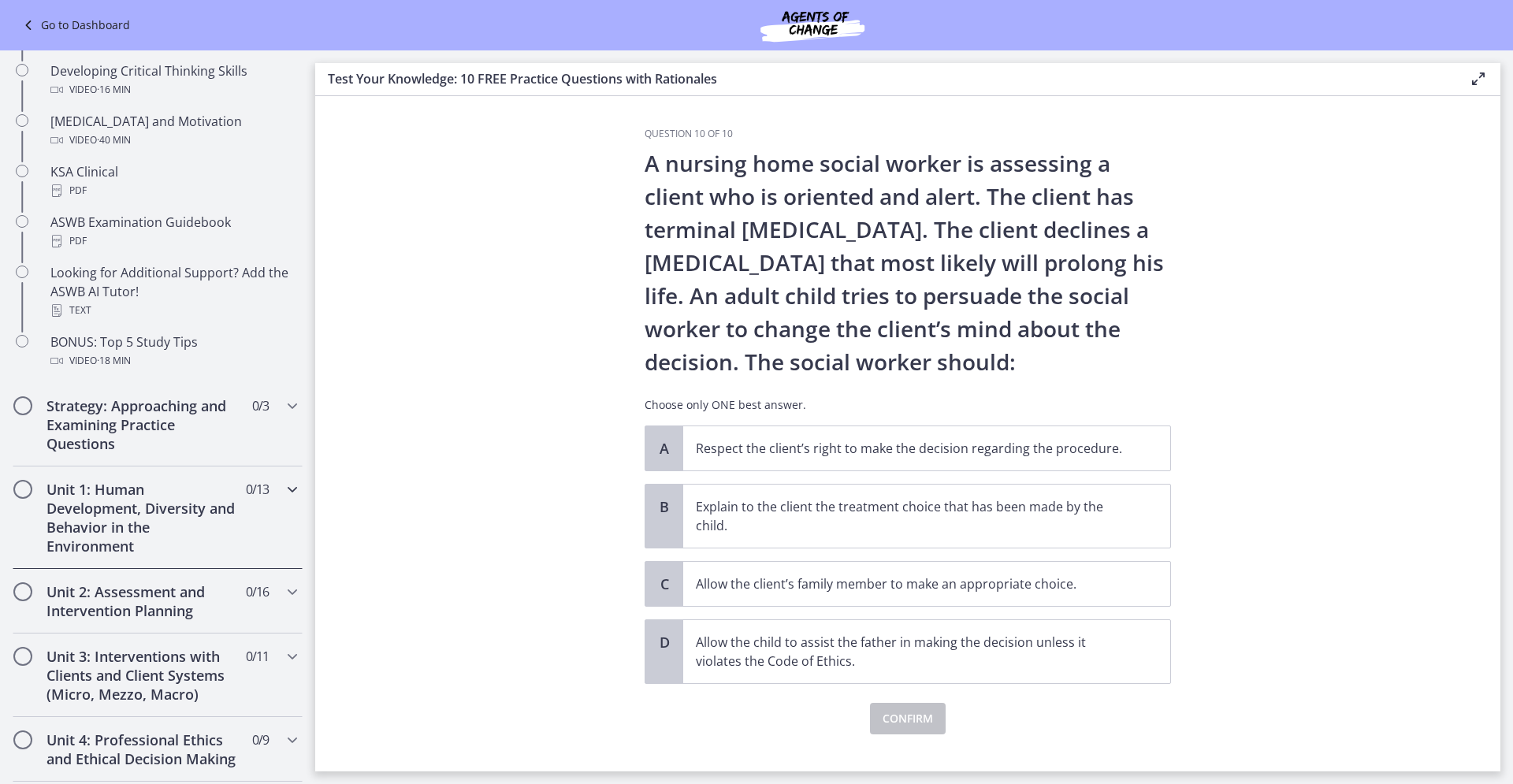
click at [283, 488] on icon "Chapters" at bounding box center [292, 489] width 19 height 19
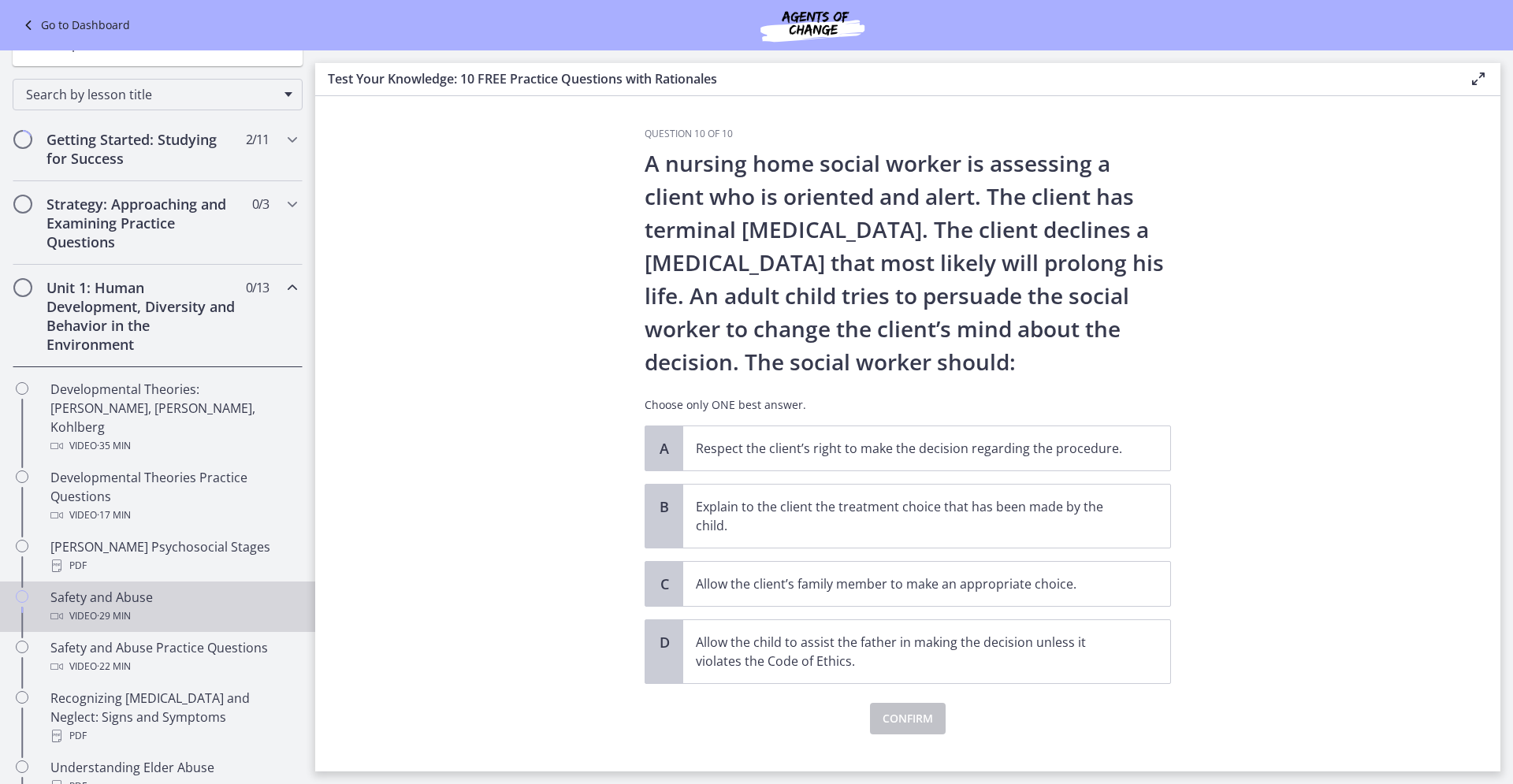
scroll to position [0, 0]
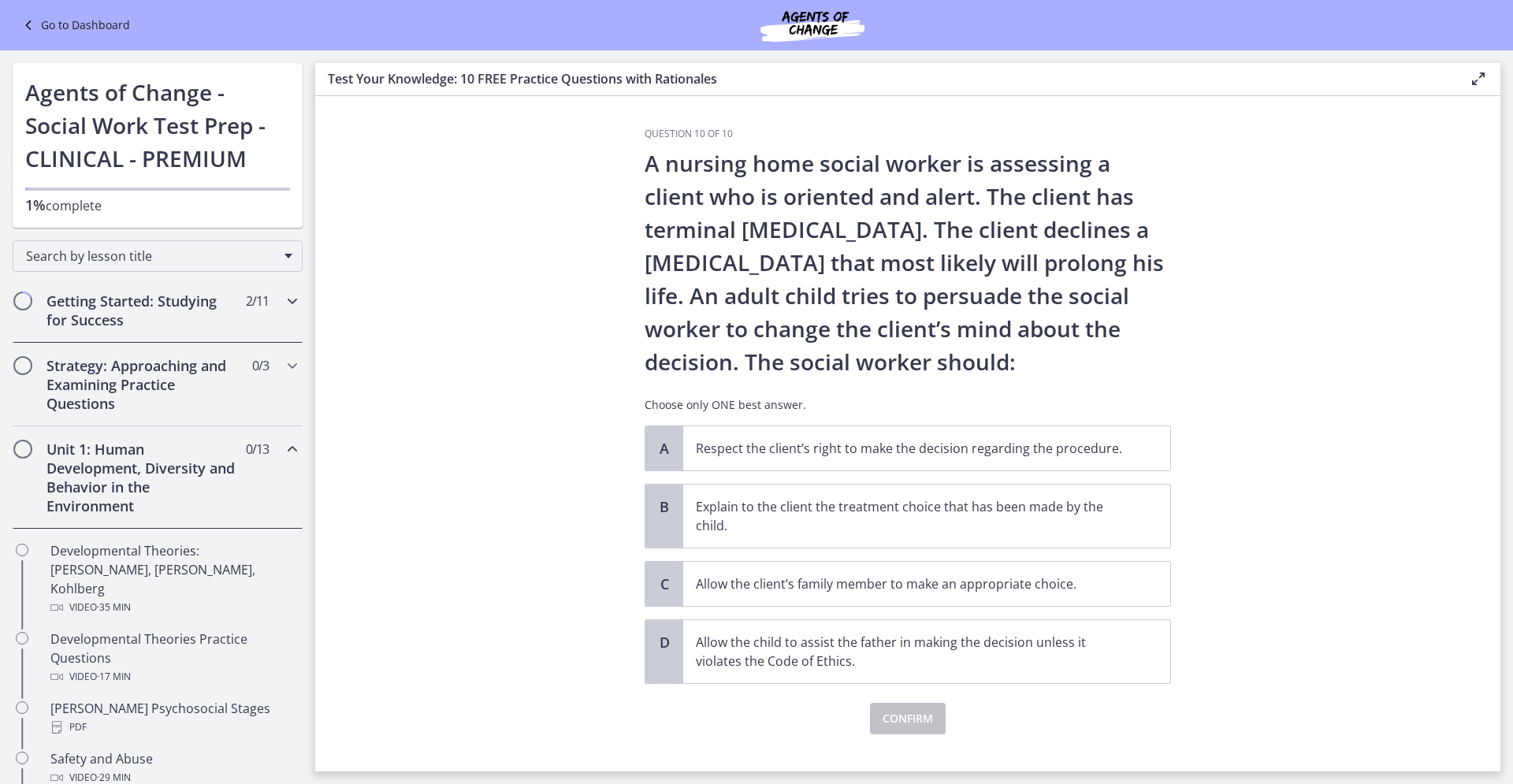
click at [264, 312] on div "Getting Started: Studying for Success 2 / 11 Completed" at bounding box center [158, 311] width 290 height 65
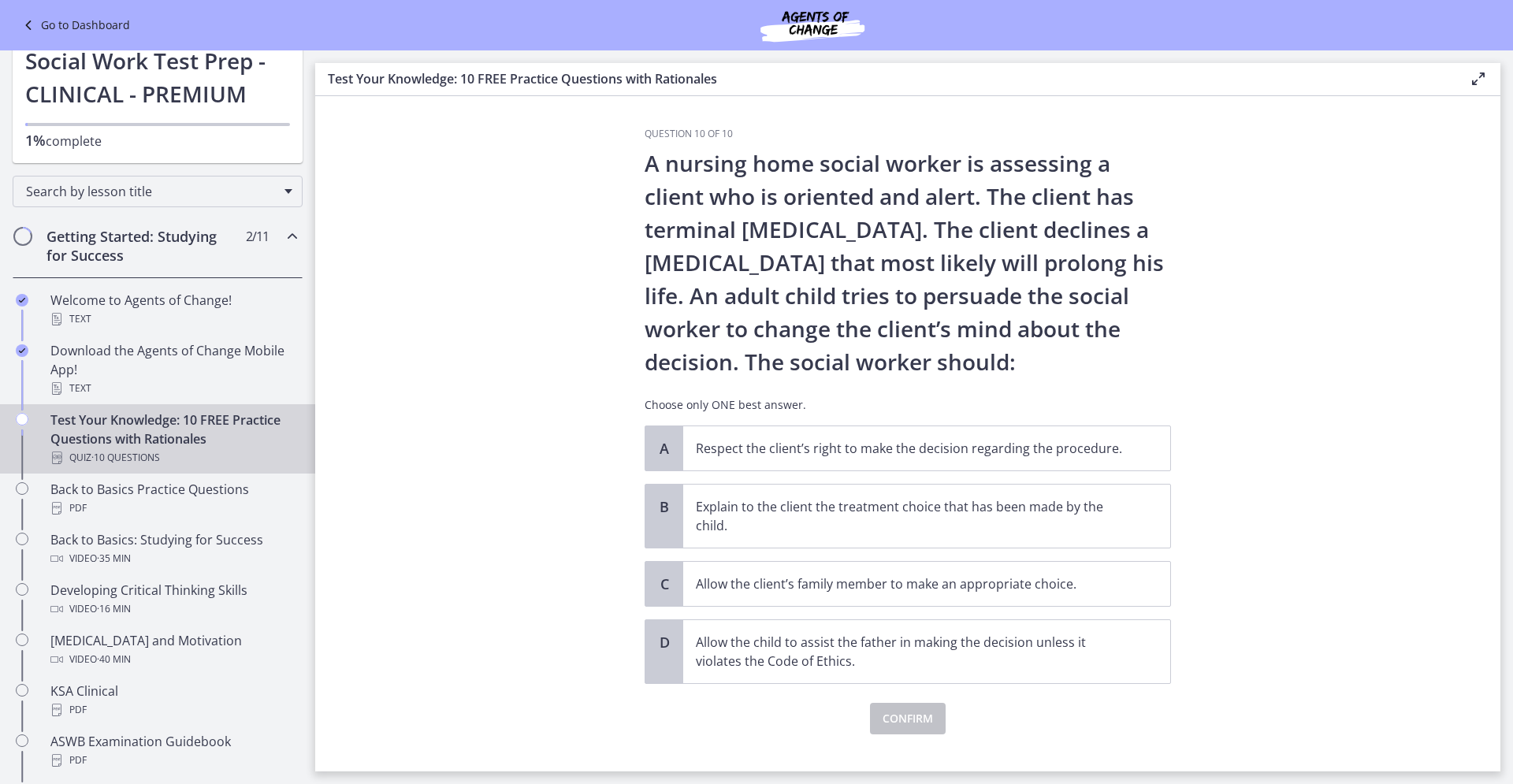
scroll to position [88, 0]
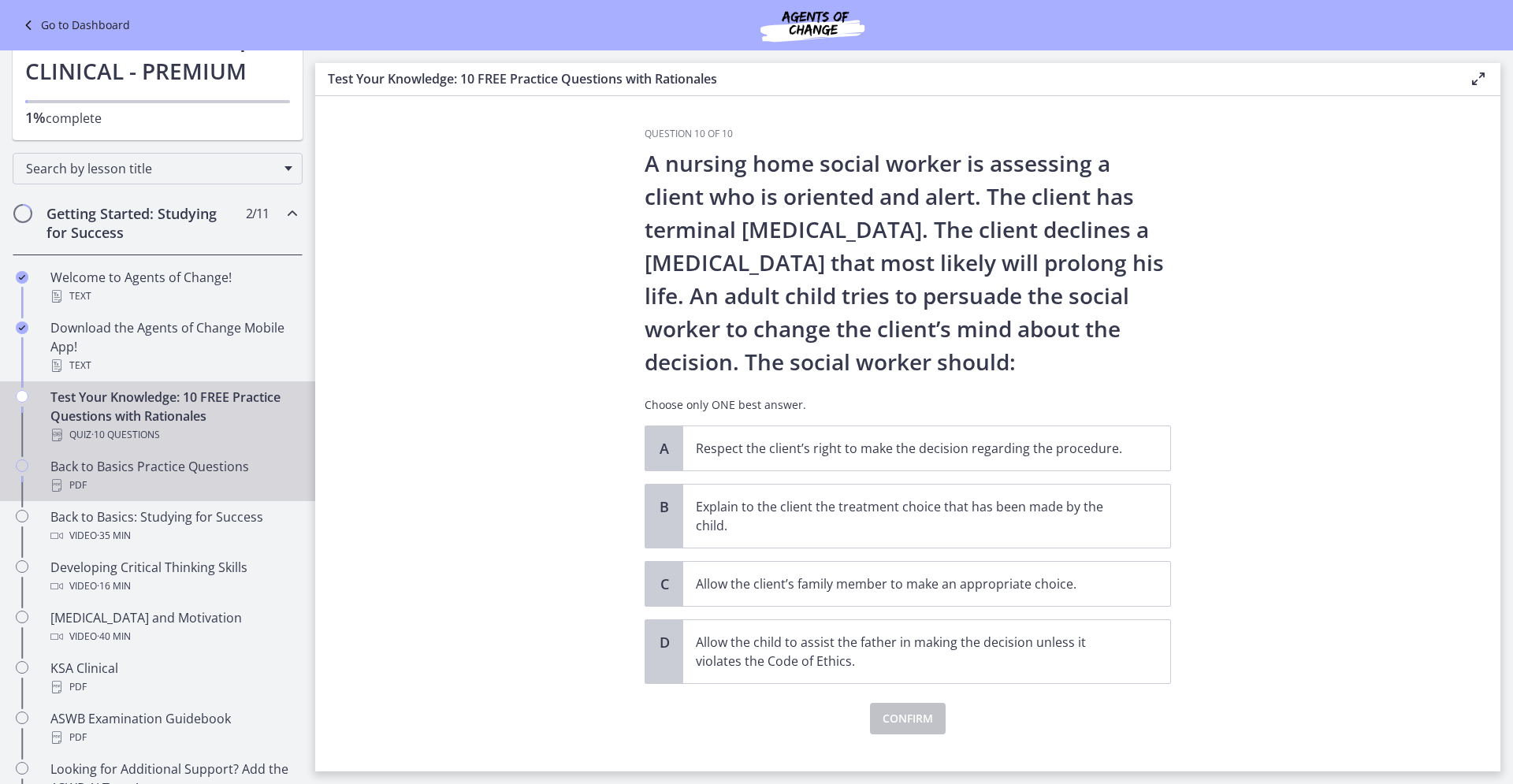
click at [182, 476] on div "PDF" at bounding box center [173, 485] width 246 height 19
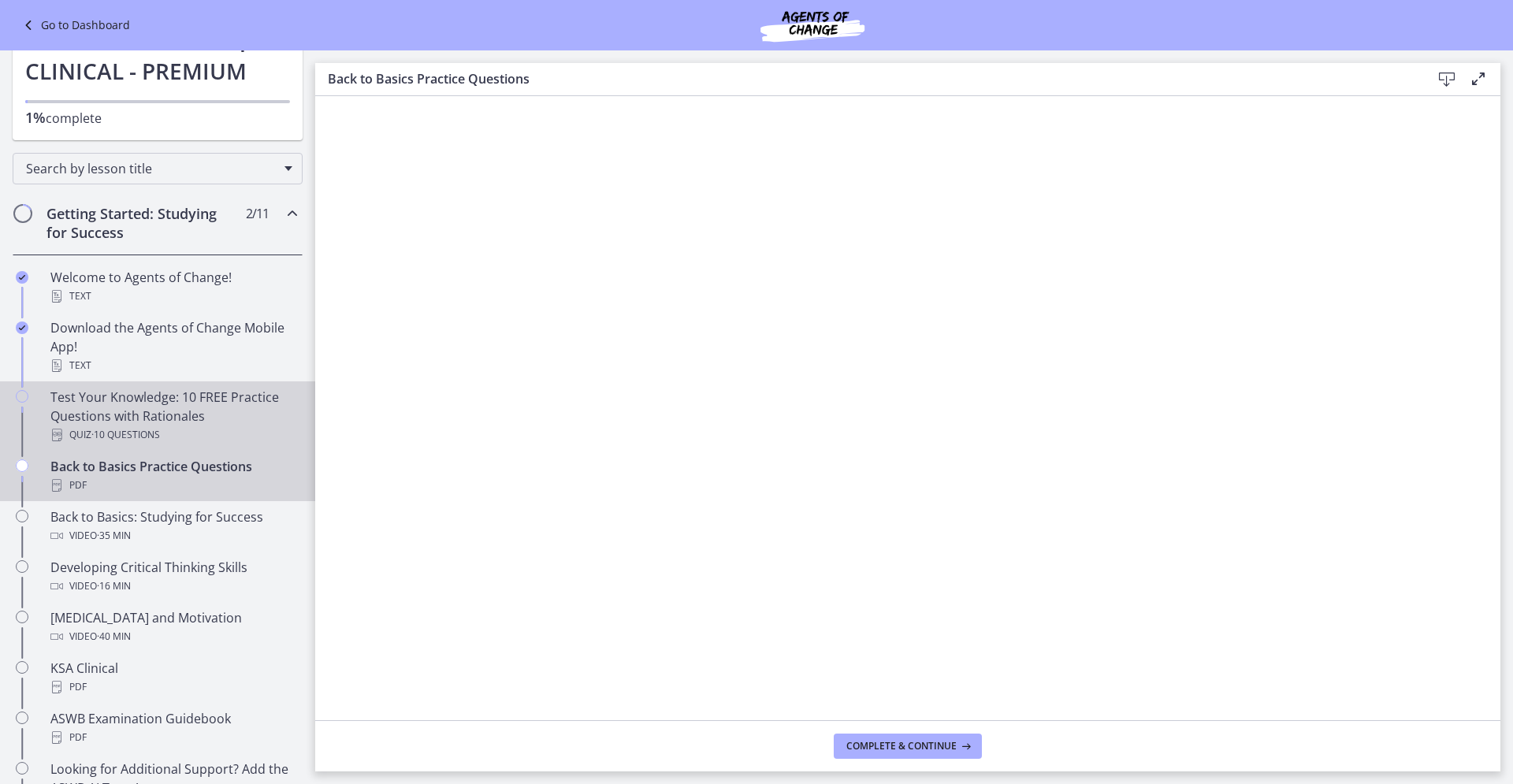
click at [167, 423] on div "Test Your Knowledge: 10 FREE Practice Questions with Rationales Quiz · 10 Quest…" at bounding box center [173, 416] width 246 height 57
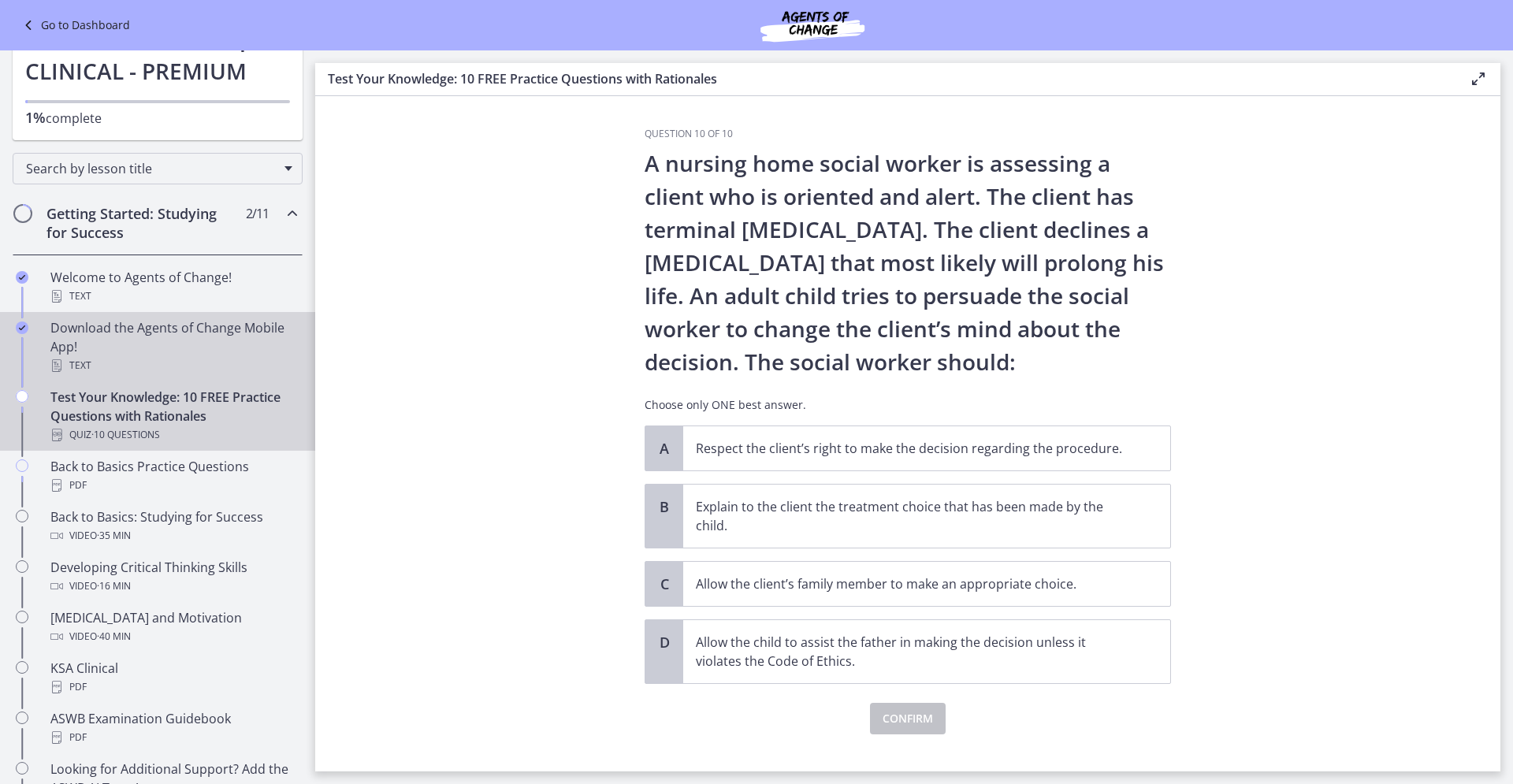
click at [143, 327] on div "Download the Agents of Change Mobile App! Text" at bounding box center [173, 347] width 246 height 57
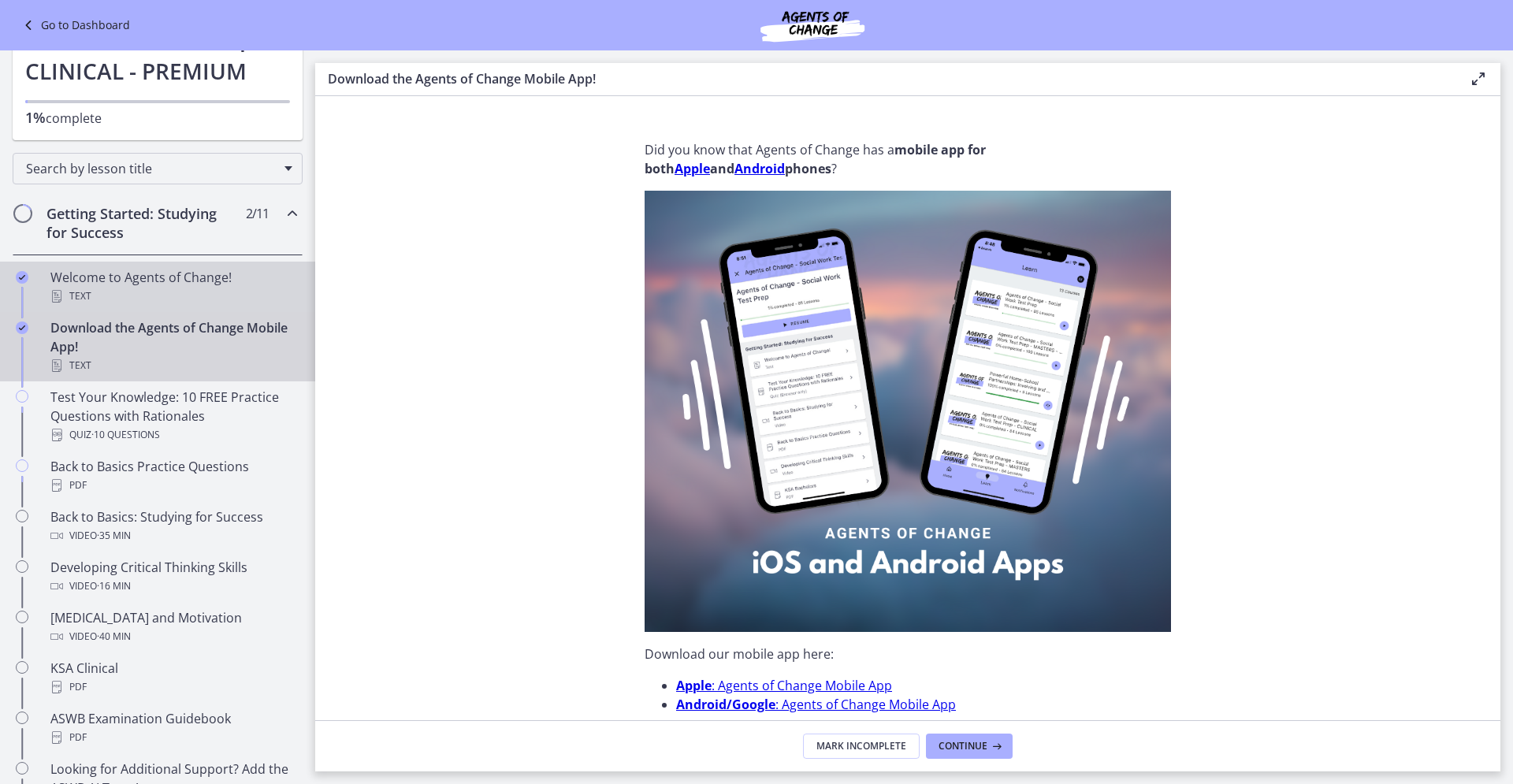
click at [139, 282] on div "Welcome to Agents of Change! Text" at bounding box center [173, 287] width 246 height 37
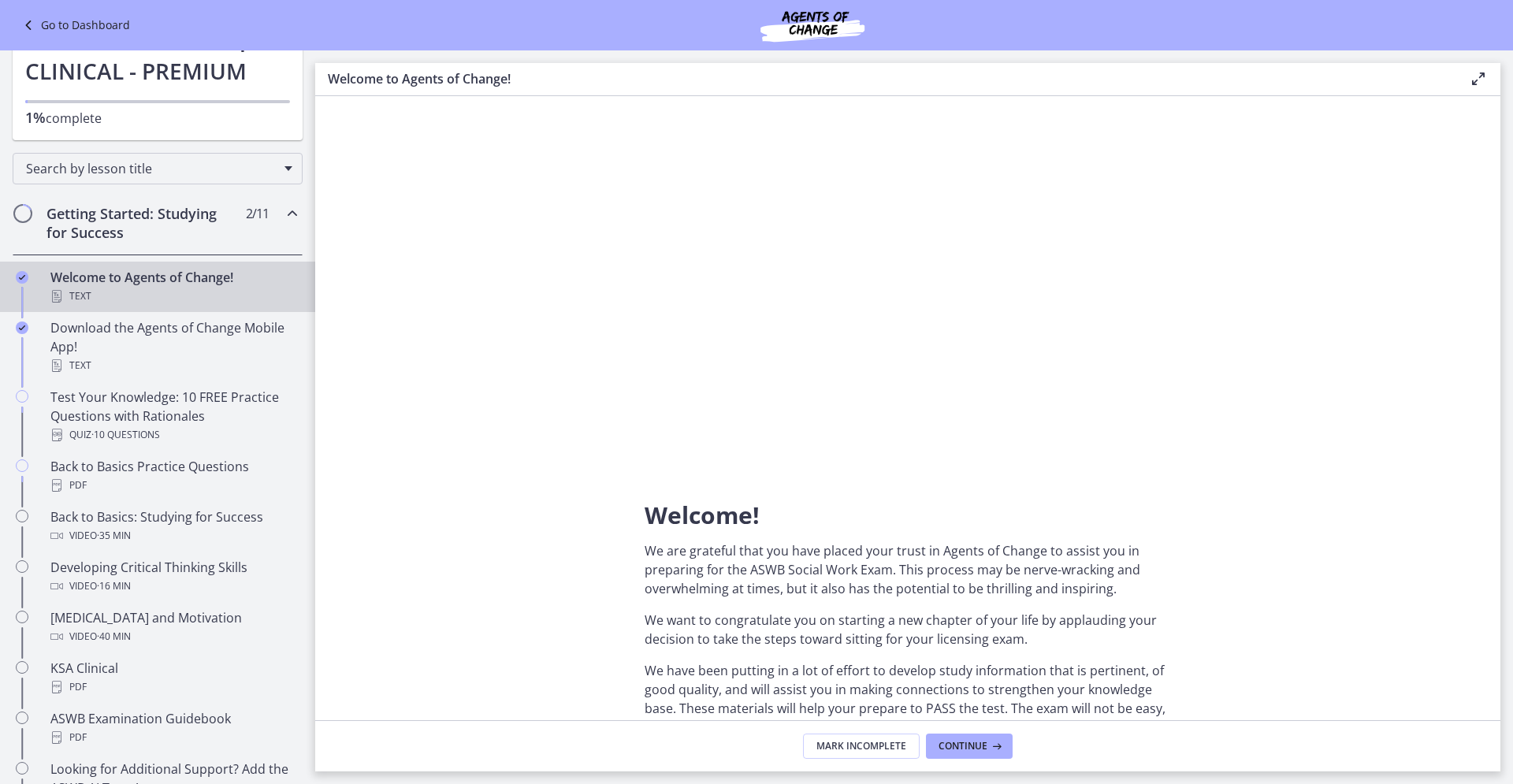
click at [133, 209] on h2 "Getting Started: Studying for Success" at bounding box center [142, 223] width 192 height 37
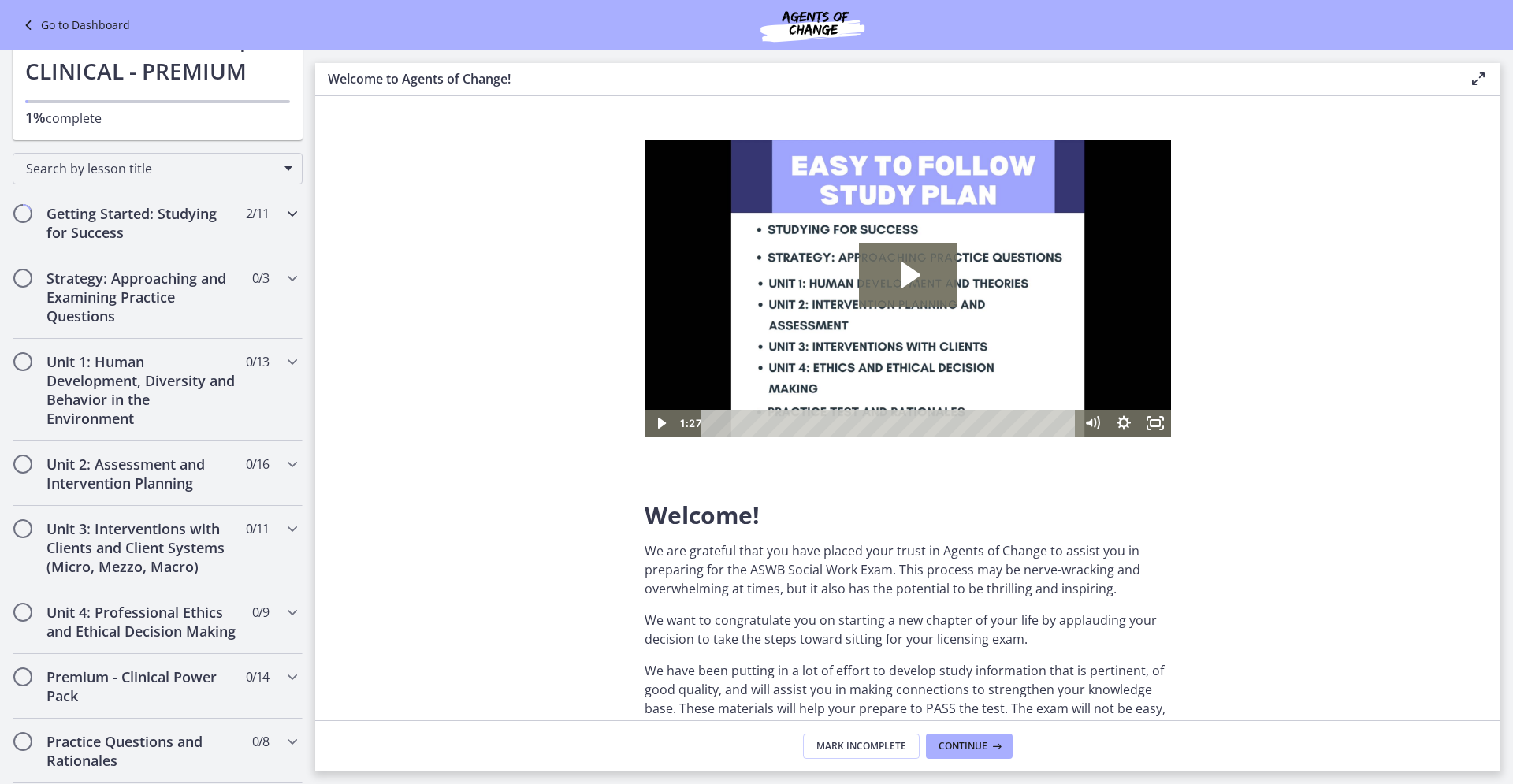
click at [162, 231] on h2 "Getting Started: Studying for Success" at bounding box center [142, 223] width 192 height 37
